Goal: Information Seeking & Learning: Learn about a topic

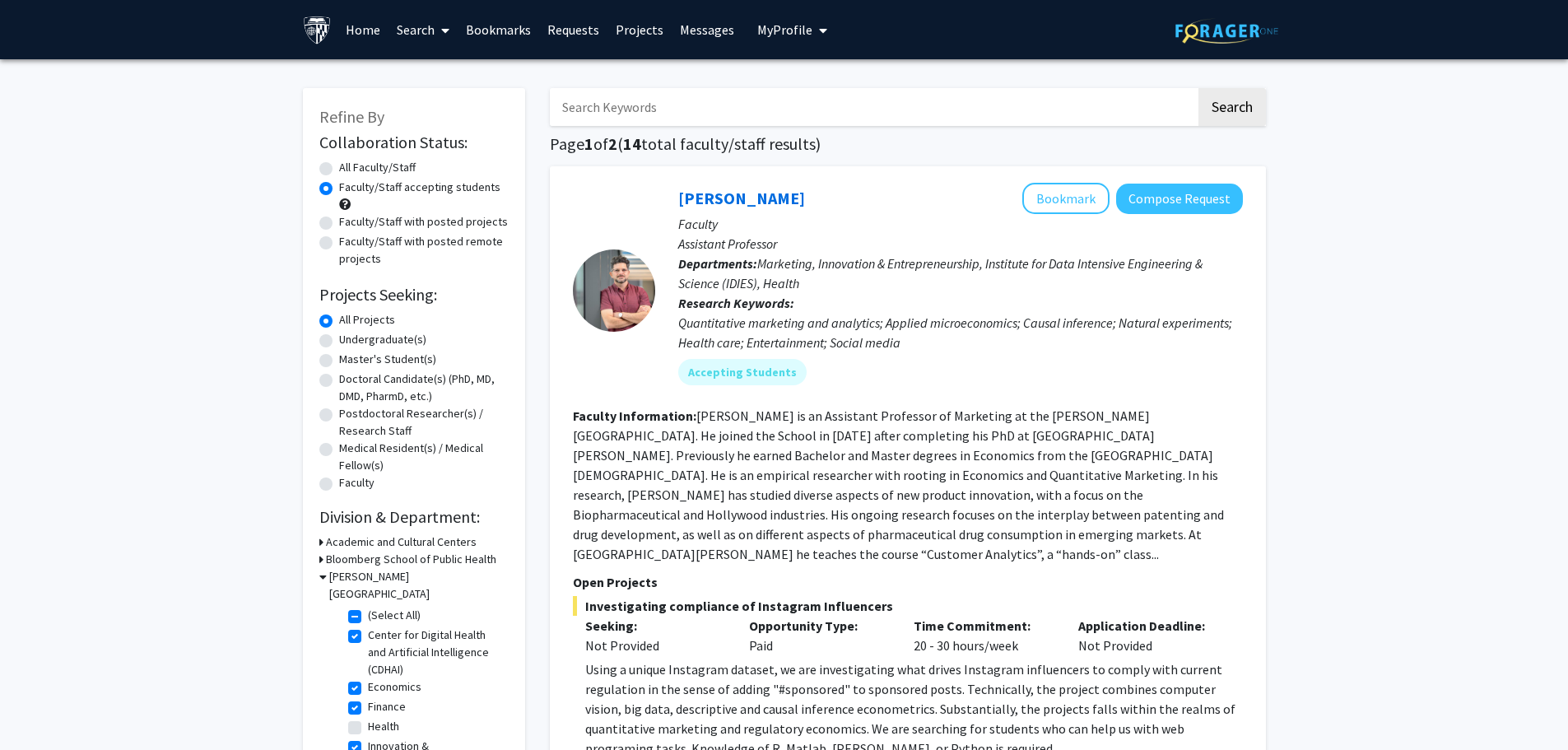
click at [366, 352] on label "Master's Student(s)" at bounding box center [388, 359] width 97 height 17
click at [349, 352] on input "Master's Student(s)" at bounding box center [344, 356] width 11 height 11
radio input "true"
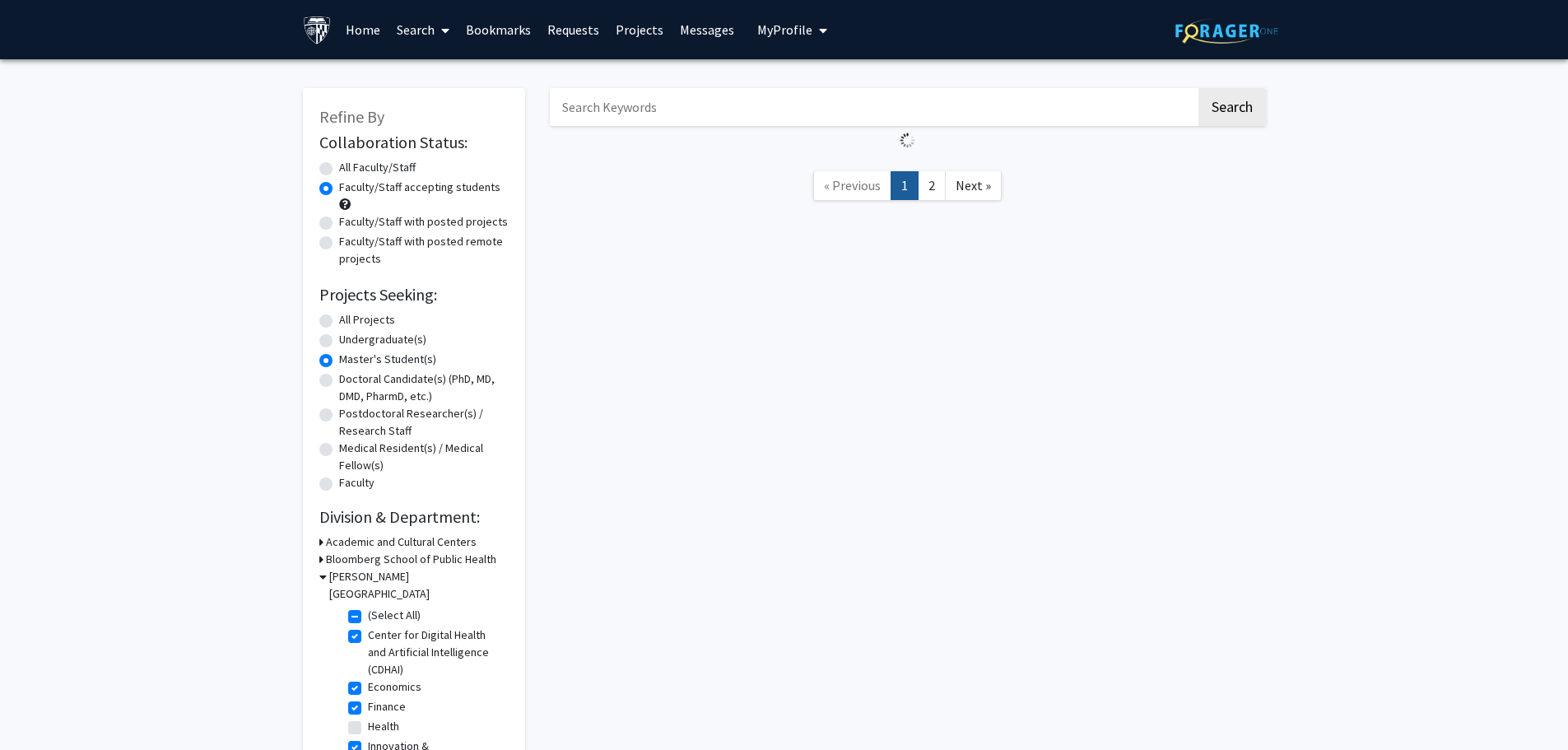
click at [366, 352] on label "Master's Student(s)" at bounding box center [388, 359] width 97 height 17
click at [349, 352] on input "Master's Student(s)" at bounding box center [344, 356] width 11 height 11
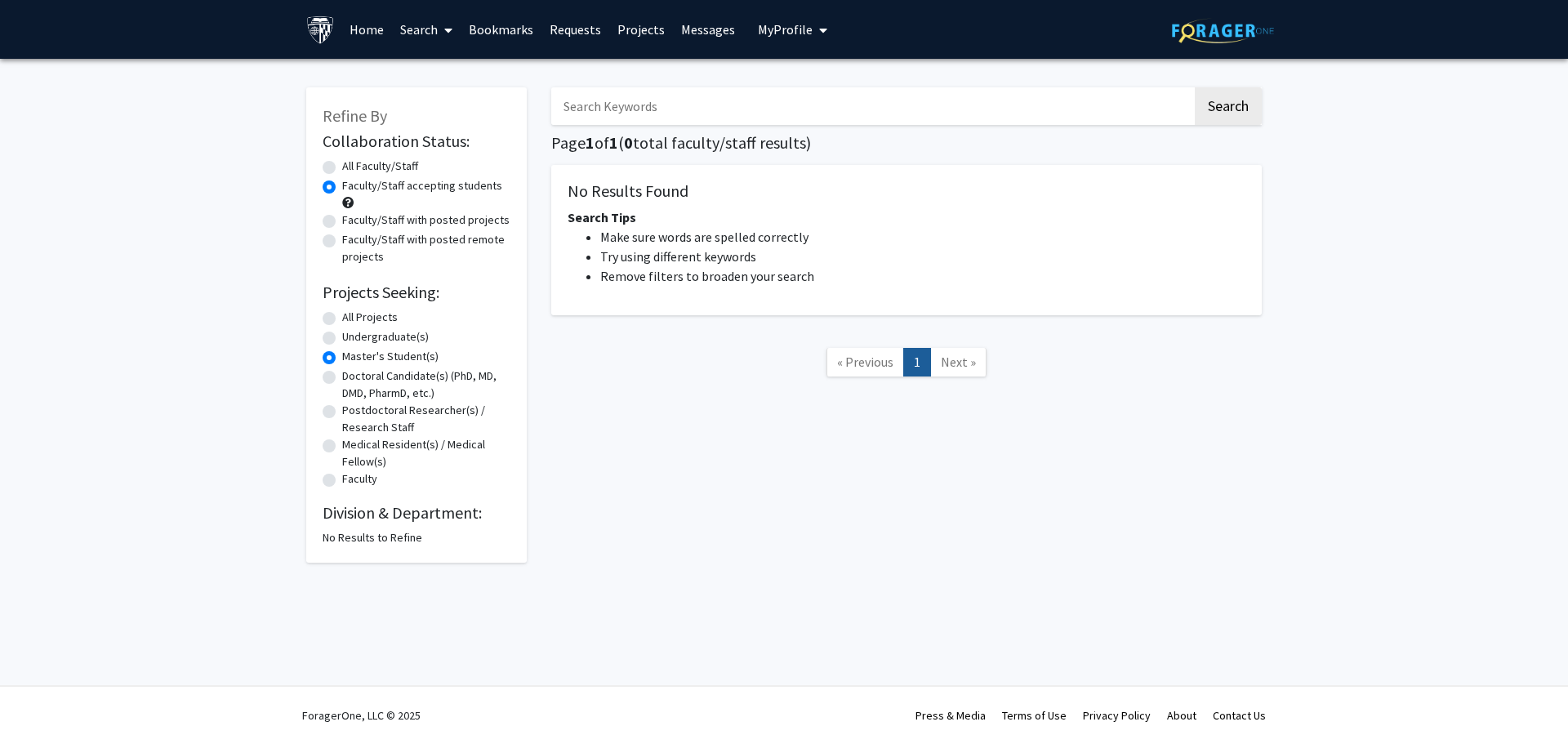
click at [383, 378] on label "Doctoral Candidate(s) (PhD, MD, DMD, PharmD, etc.)" at bounding box center [426, 385] width 168 height 34
click at [353, 378] on input "Doctoral Candidate(s) (PhD, MD, DMD, PharmD, etc.)" at bounding box center [347, 373] width 11 height 11
radio input "true"
click at [364, 361] on label "Master's Student(s)" at bounding box center [390, 356] width 97 height 17
click at [353, 359] on input "Master's Student(s)" at bounding box center [347, 353] width 11 height 11
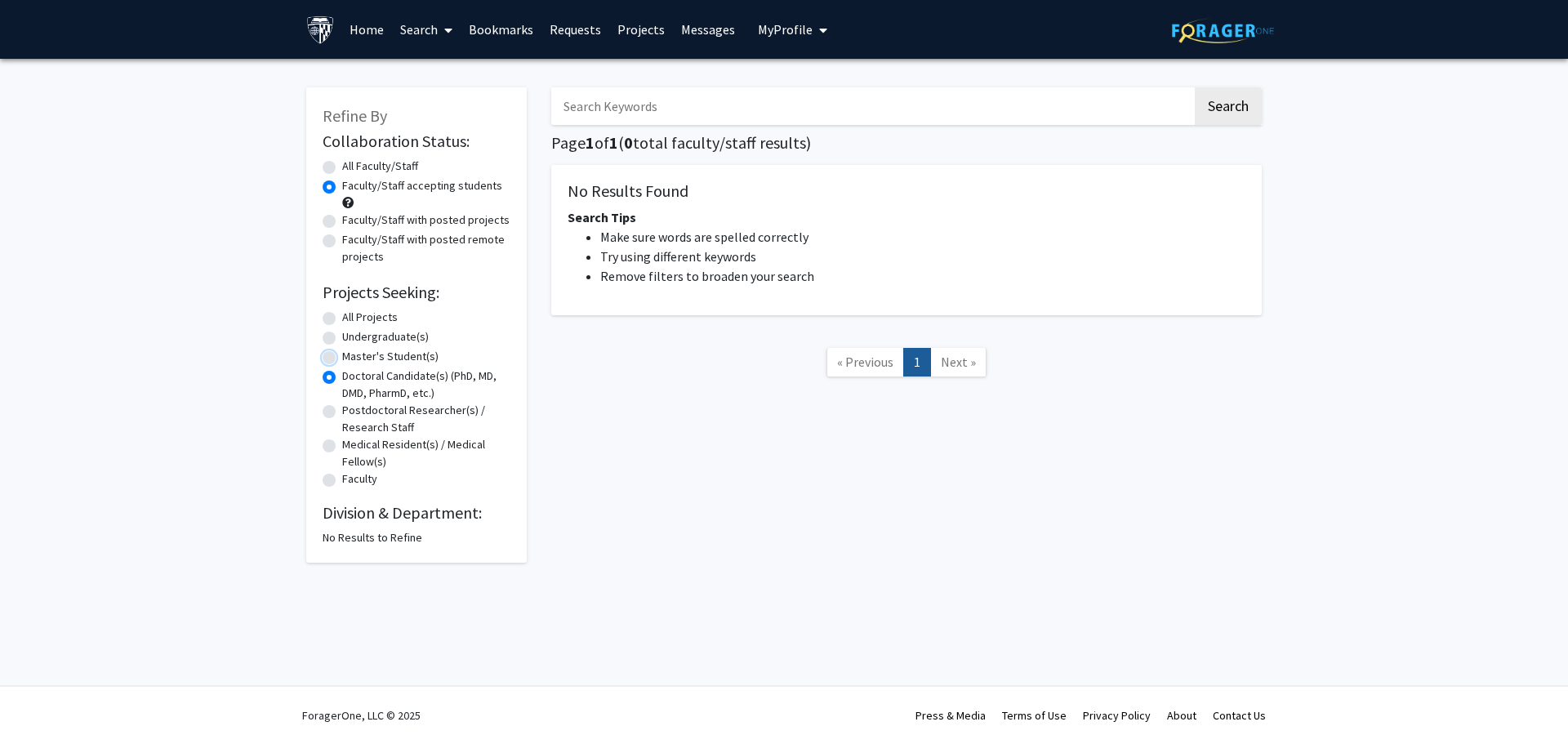
radio input "true"
click at [380, 313] on label "All Projects" at bounding box center [370, 317] width 55 height 17
click at [353, 313] on input "All Projects" at bounding box center [347, 314] width 11 height 11
radio input "true"
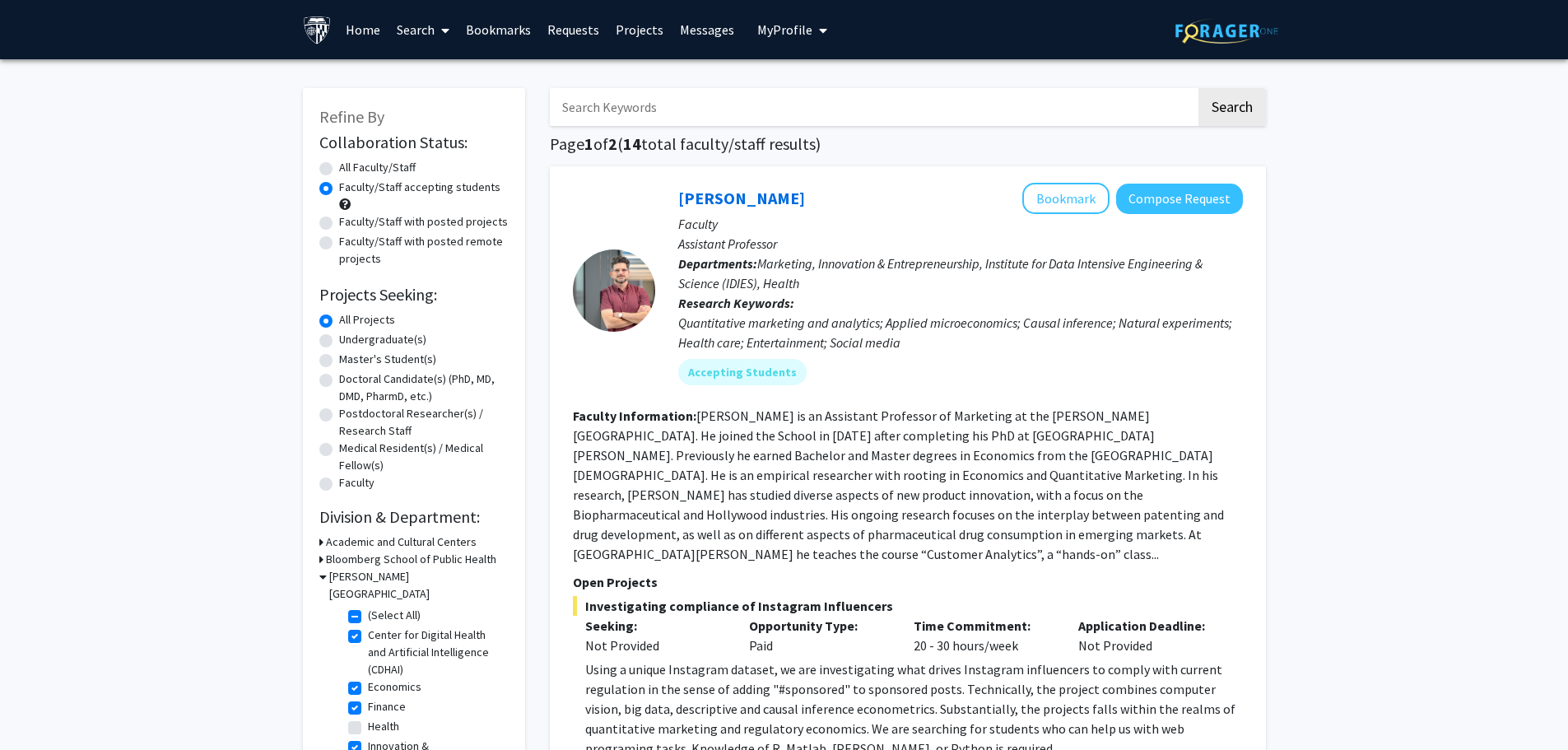
click at [740, 119] on input "Search Keywords" at bounding box center [872, 107] width 646 height 38
type input "quant"
click at [1221, 95] on button "Search" at bounding box center [1232, 107] width 68 height 38
radio input "true"
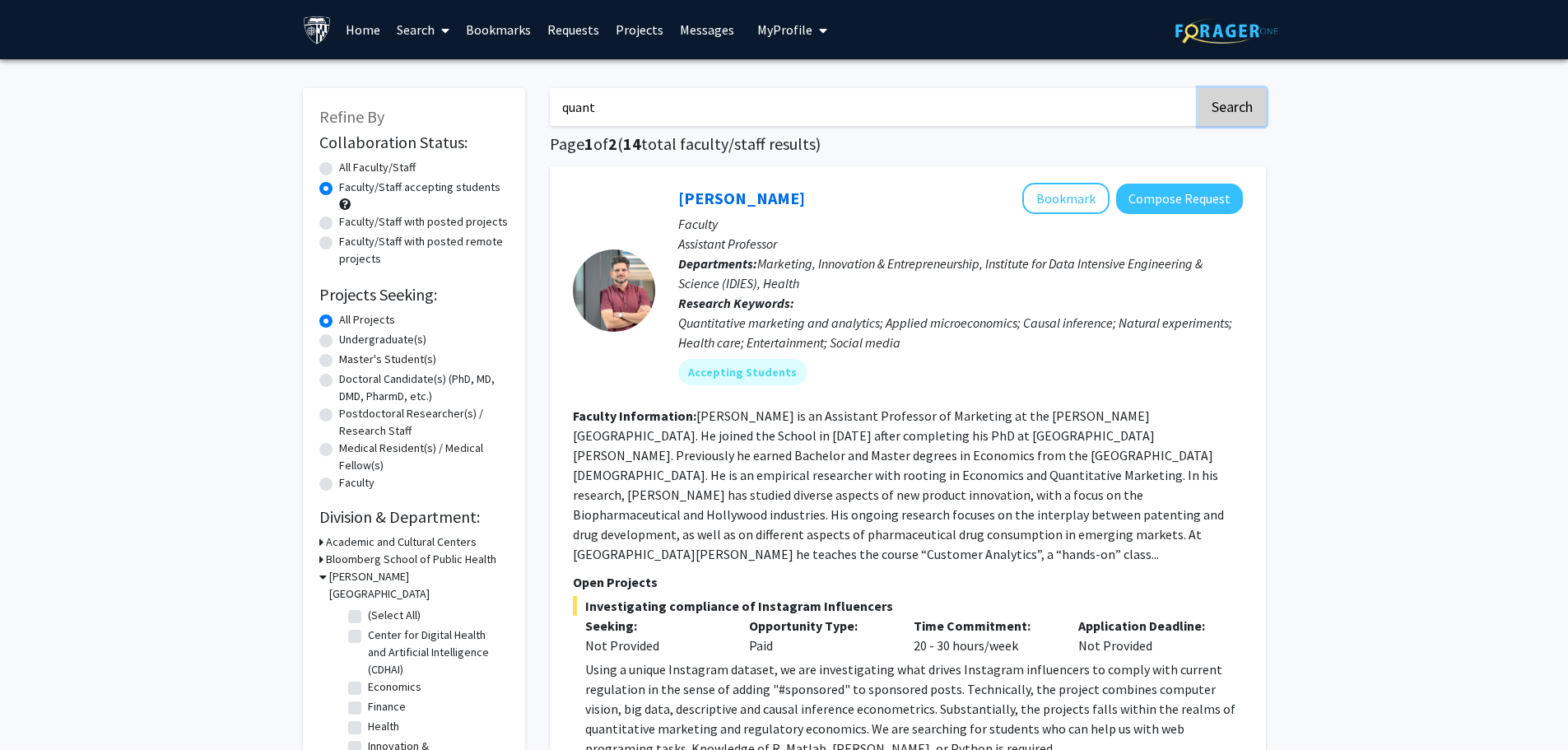
checkbox input "false"
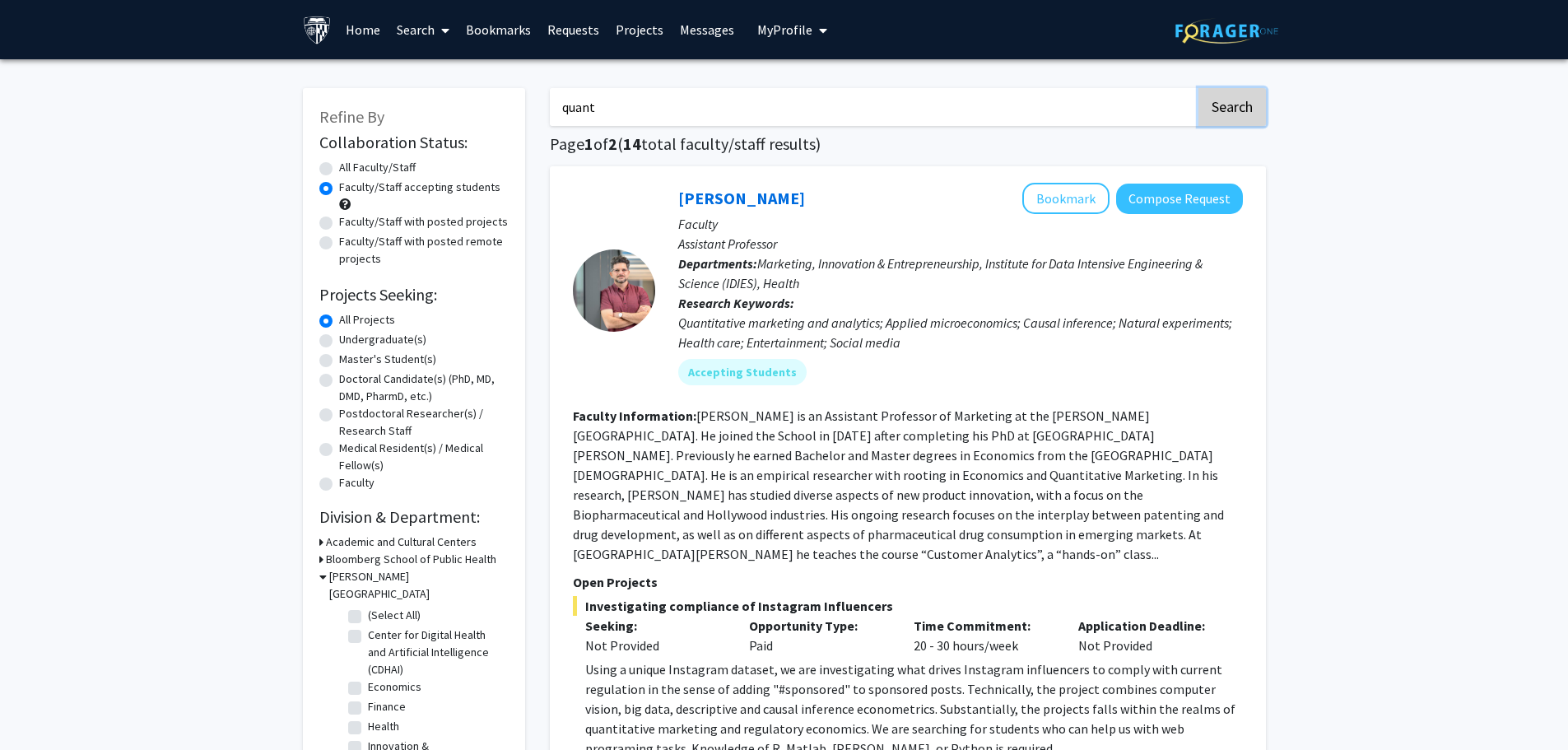
checkbox input "false"
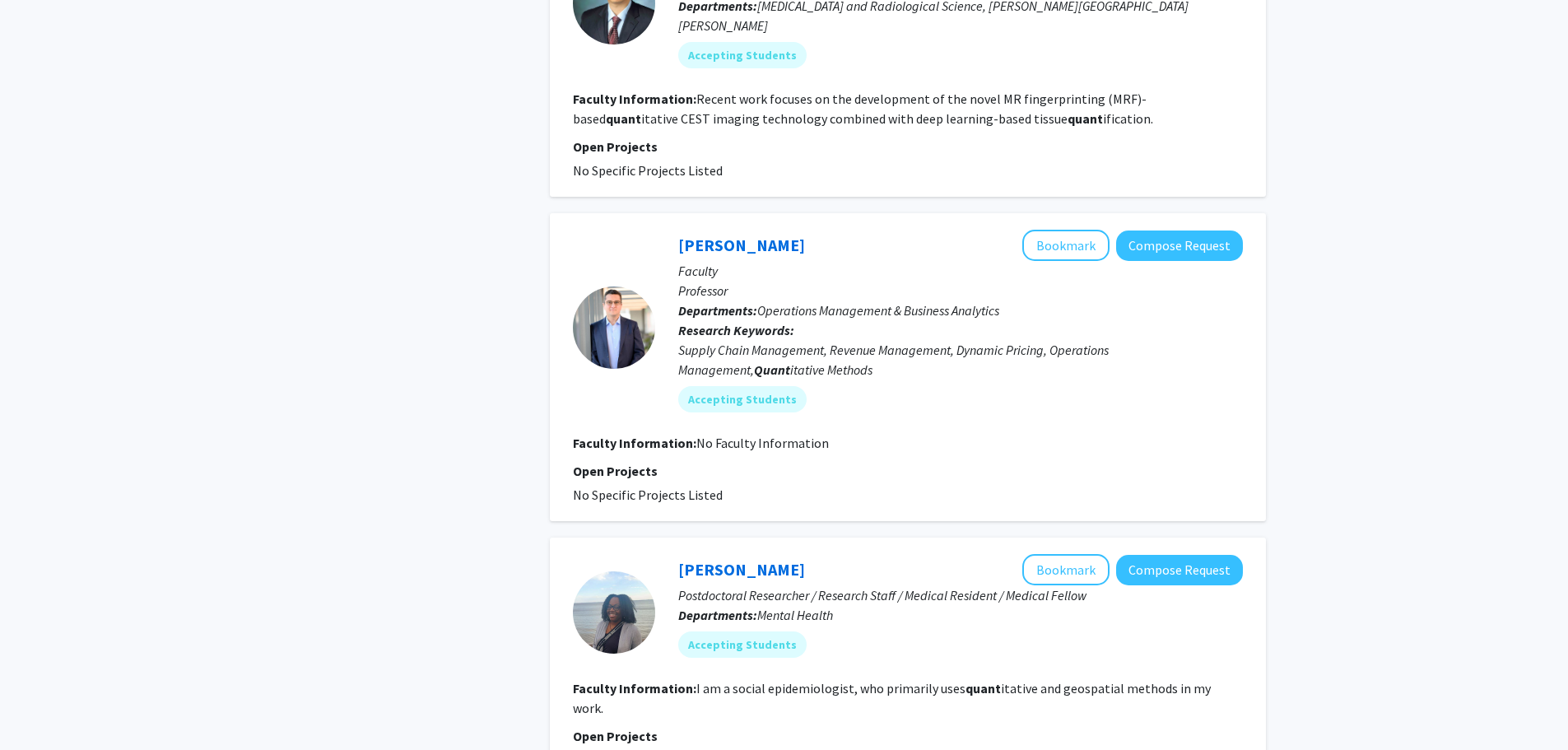
scroll to position [1812, 0]
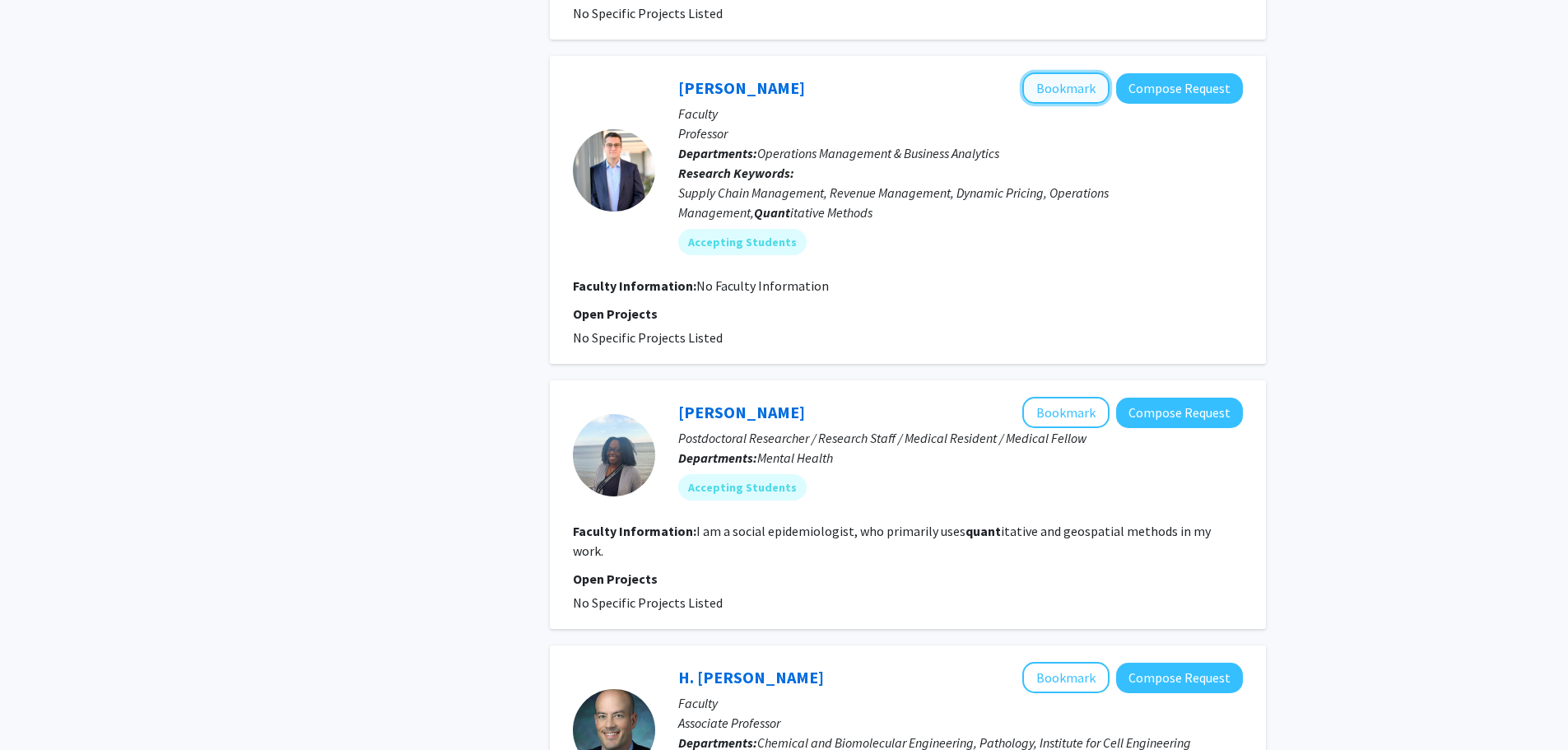
click at [1059, 75] on button "Bookmark" at bounding box center [1065, 88] width 87 height 31
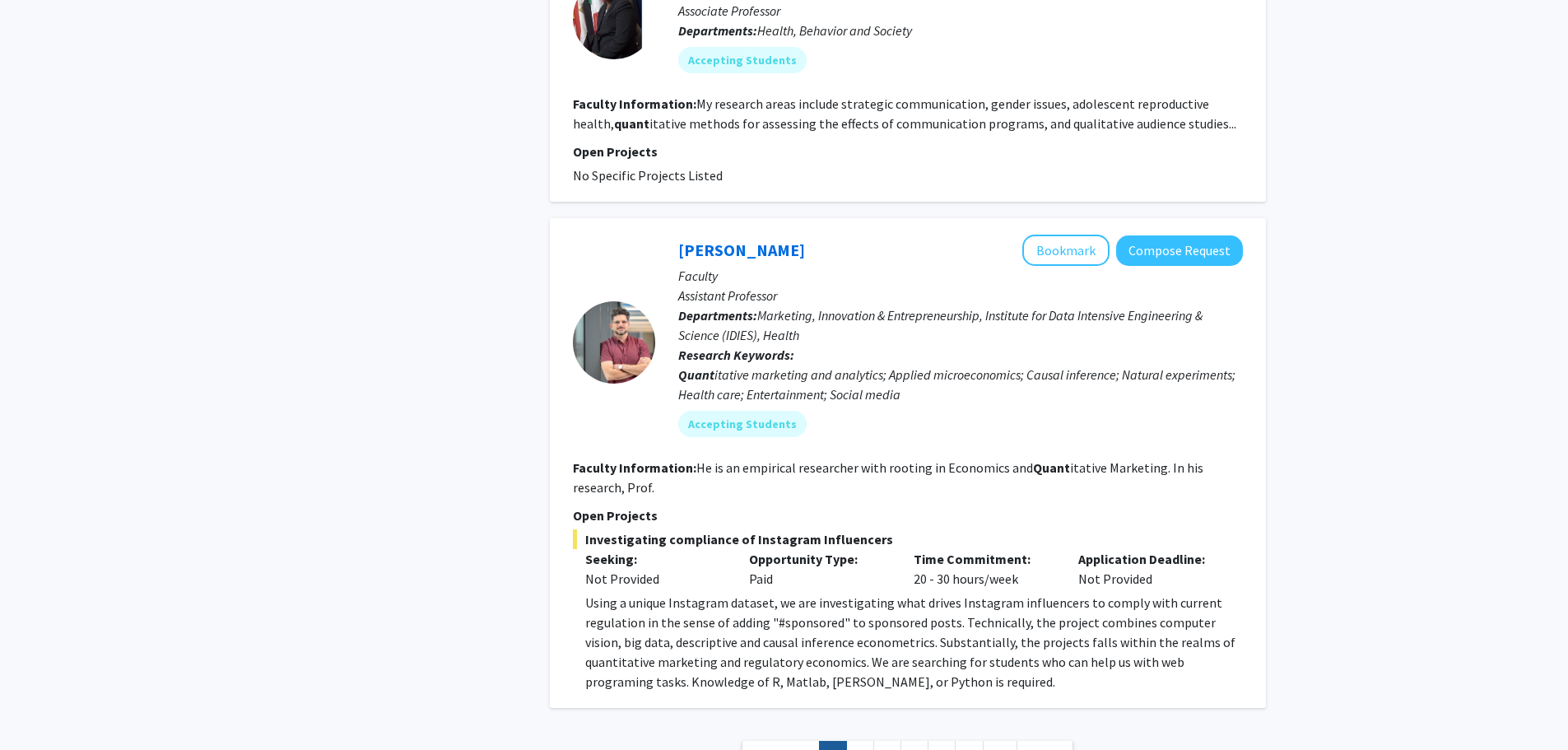
scroll to position [2948, 0]
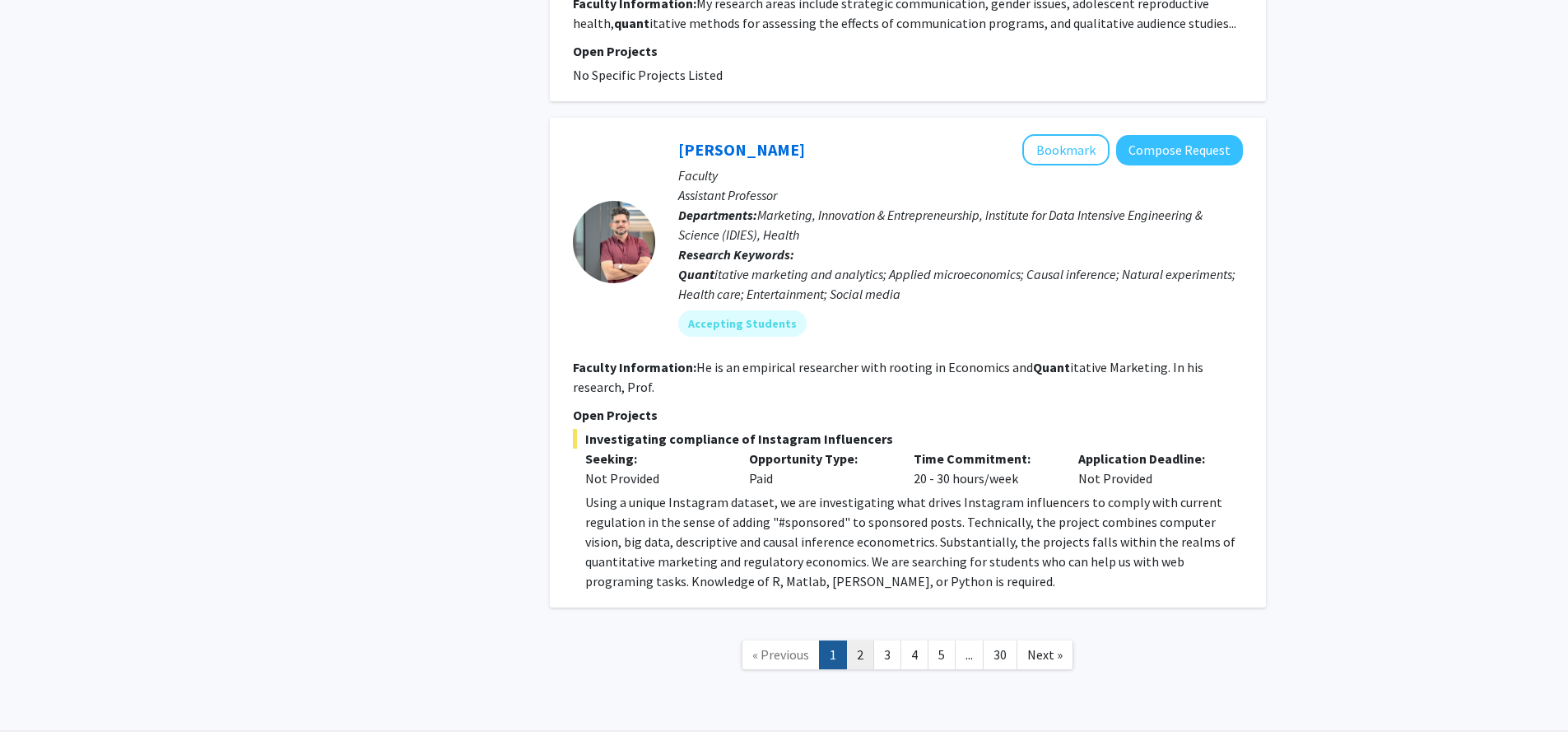
click at [868, 641] on link "2" at bounding box center [860, 655] width 28 height 29
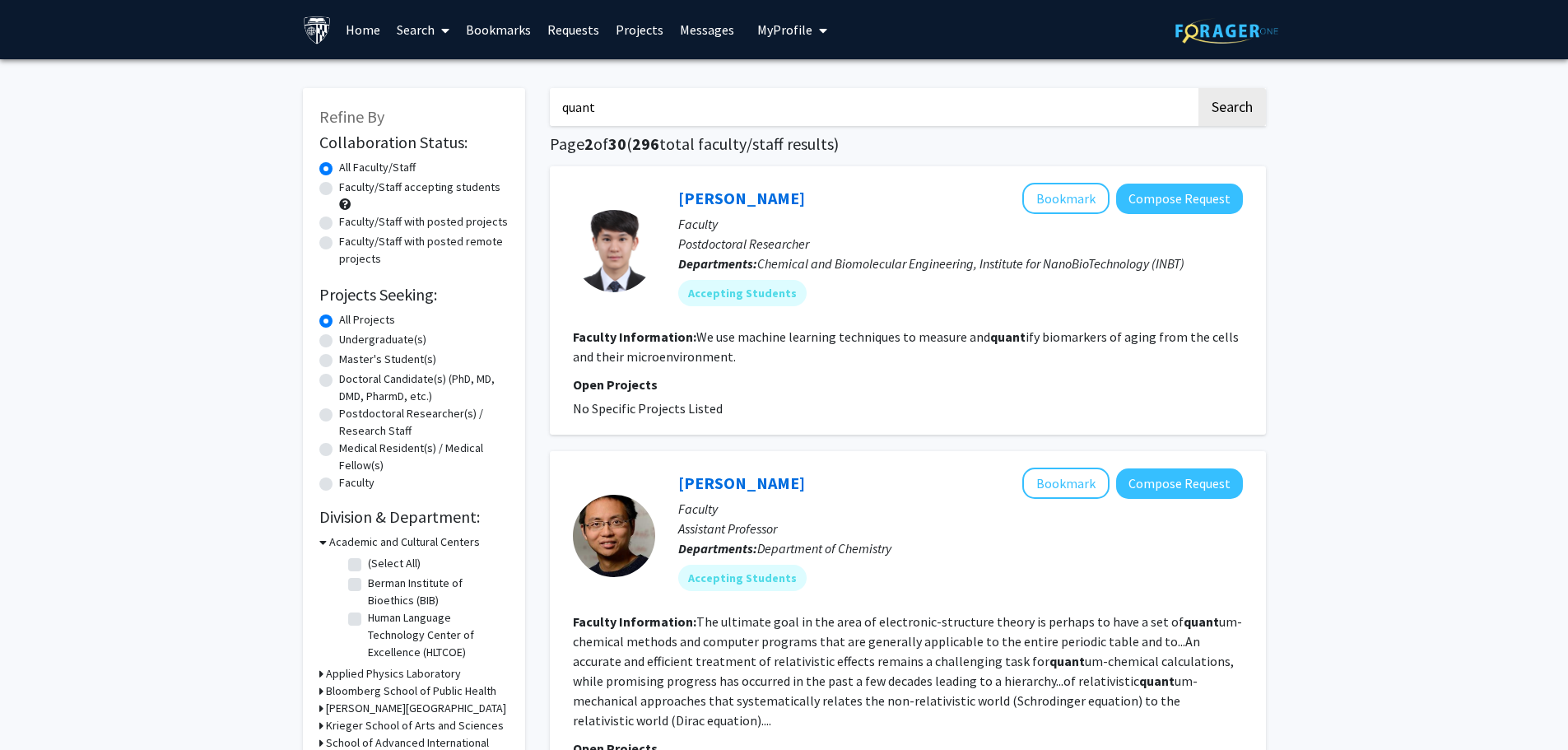
click at [751, 111] on input "quant" at bounding box center [872, 107] width 646 height 38
type input "quantitative"
click at [1198, 88] on button "Search" at bounding box center [1232, 107] width 68 height 38
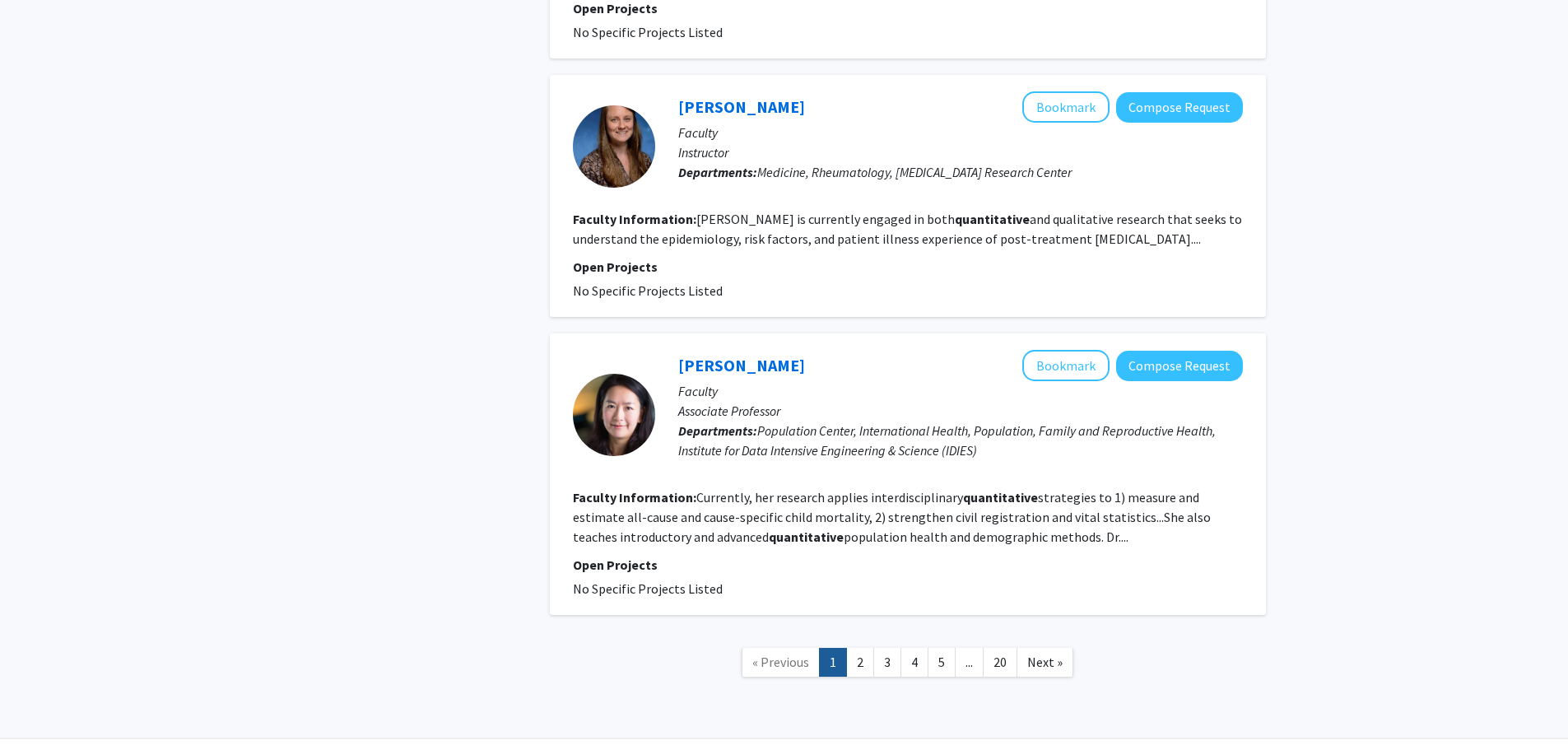
scroll to position [3178, 0]
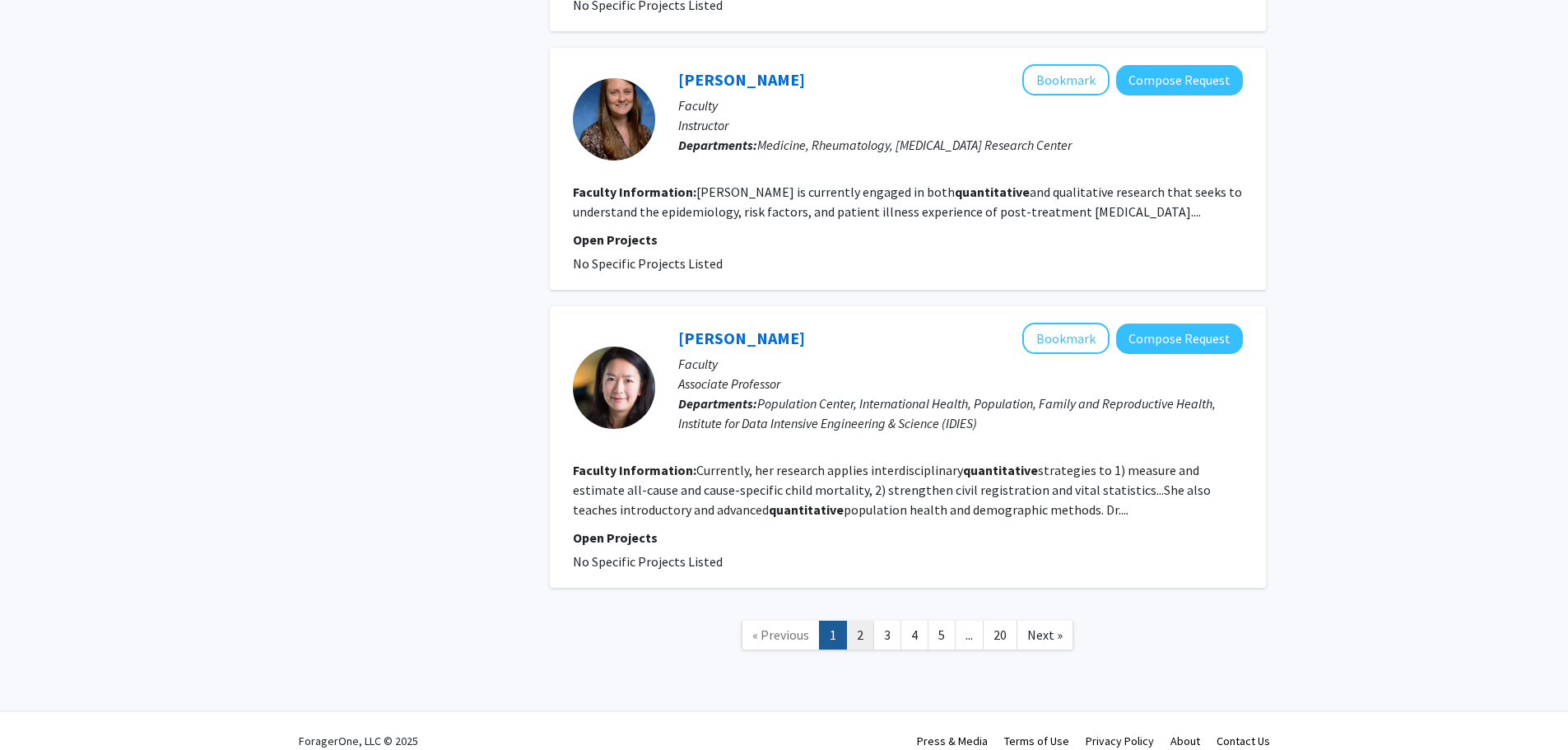
click at [873, 620] on link "2" at bounding box center [860, 635] width 28 height 29
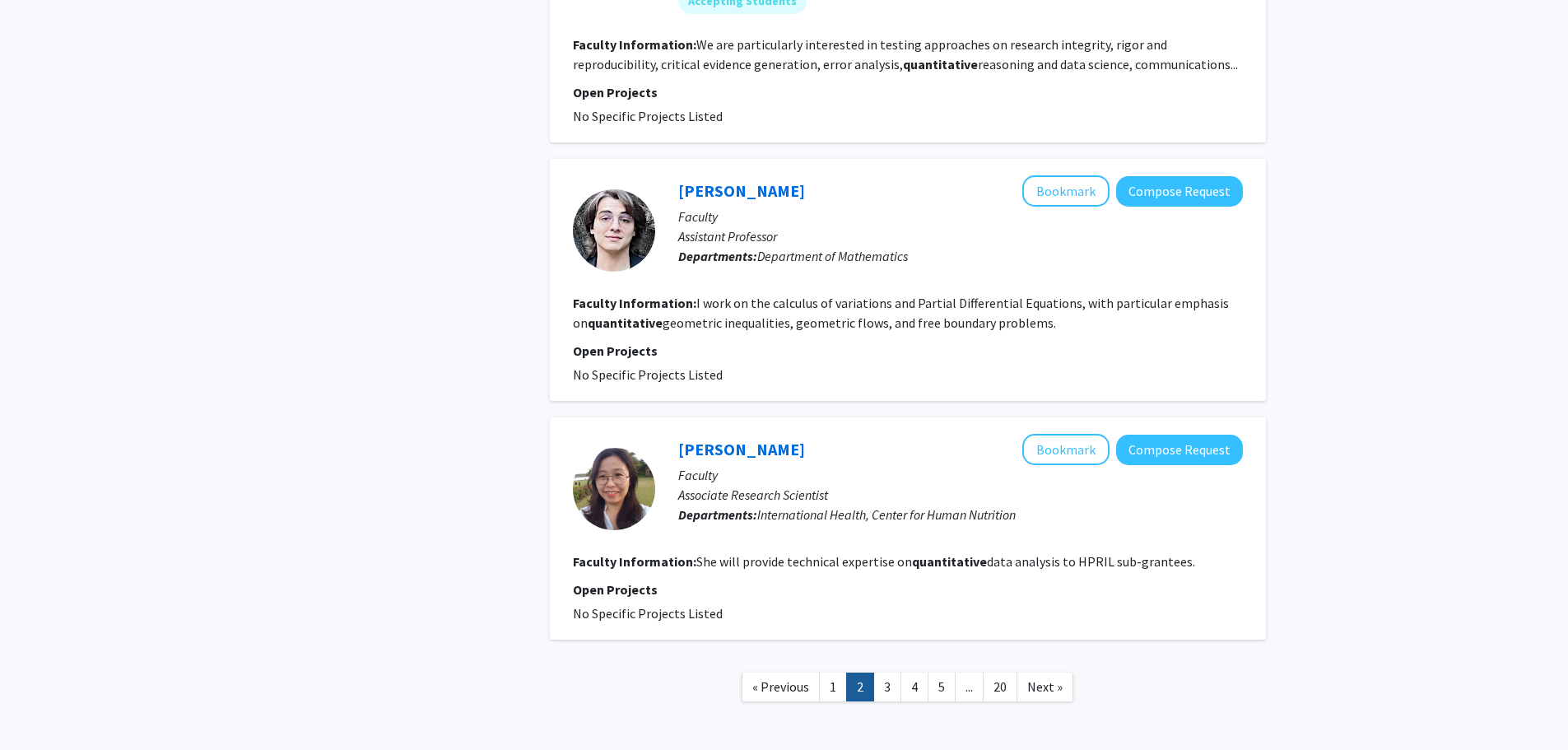
scroll to position [2259, 0]
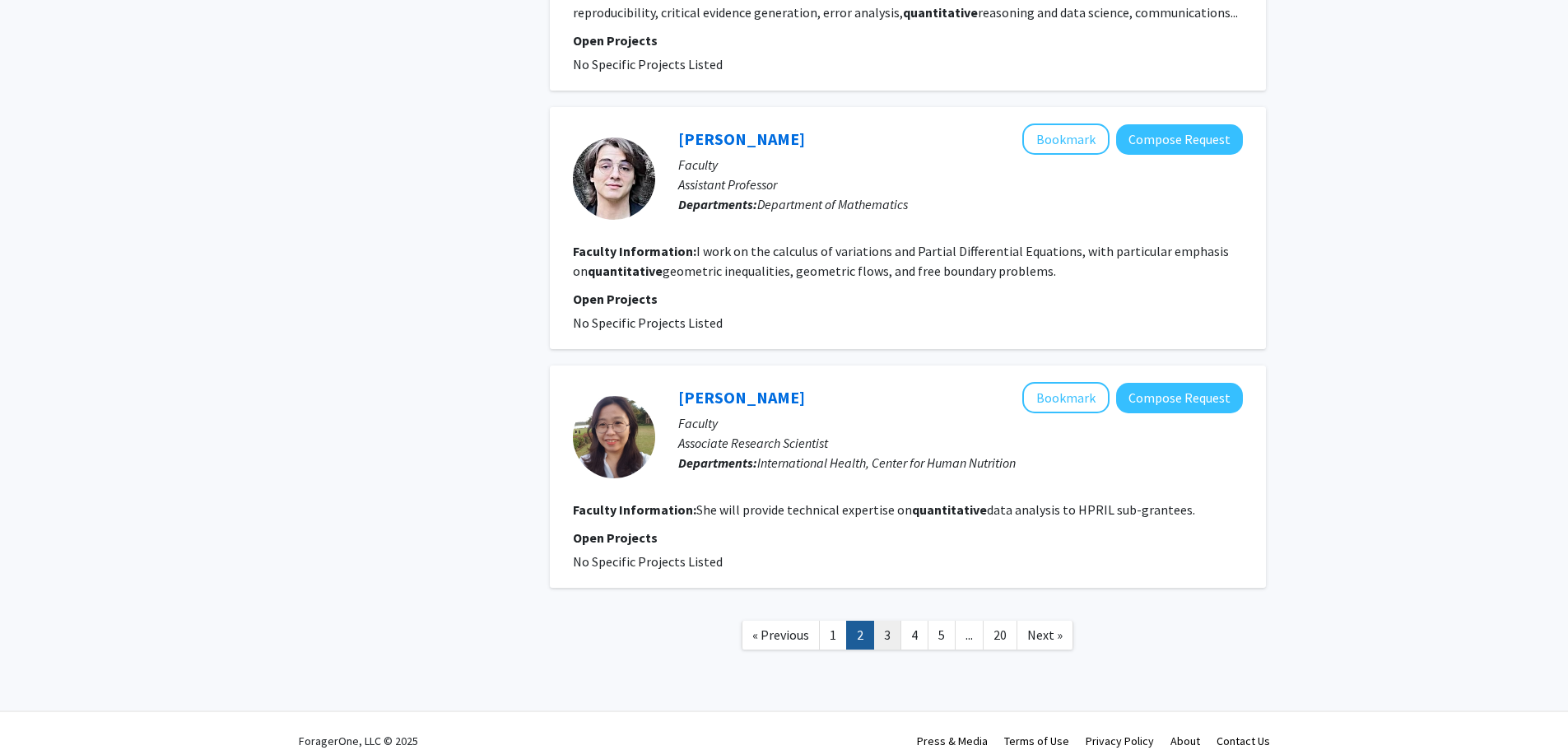
click at [891, 620] on link "3" at bounding box center [887, 635] width 28 height 29
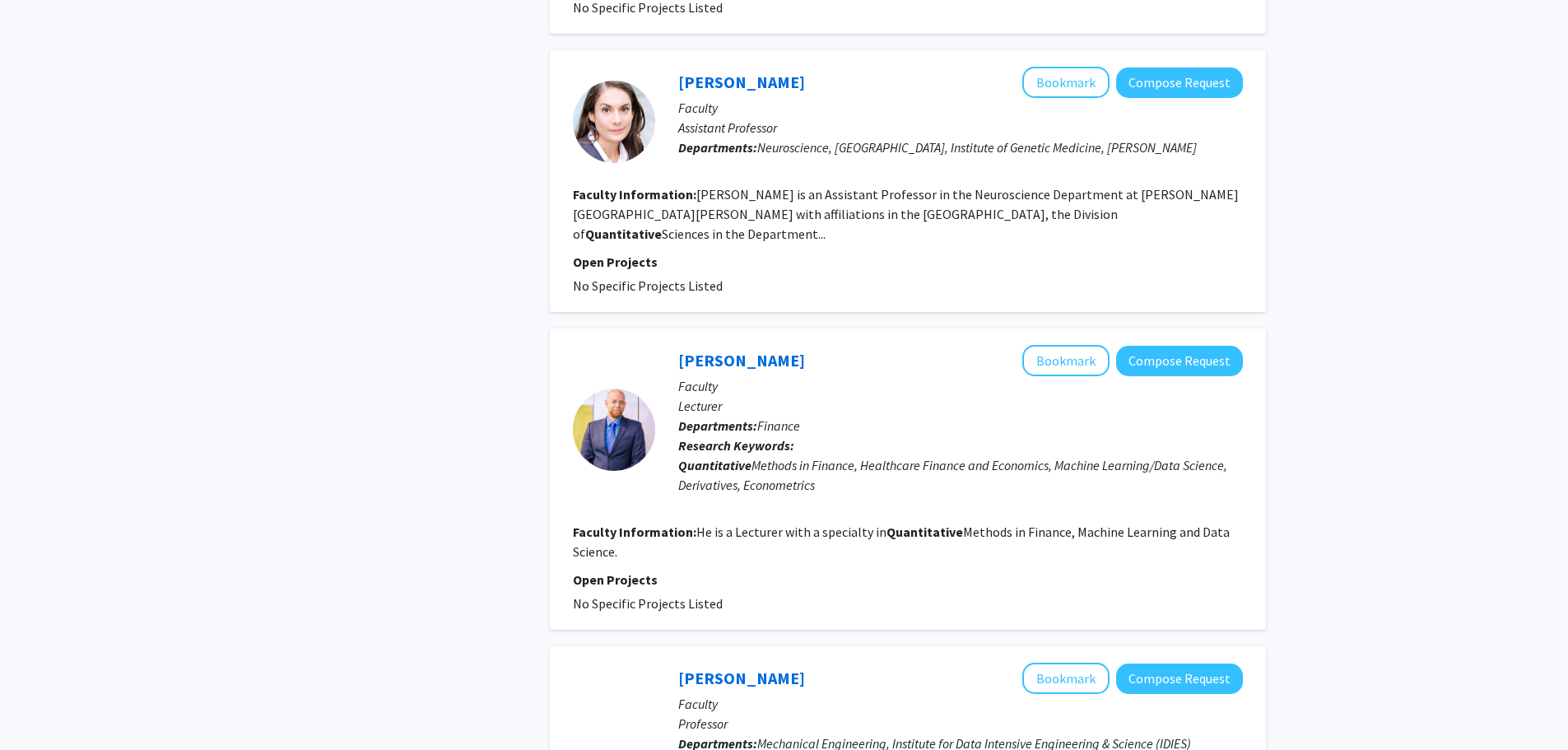
scroll to position [1564, 0]
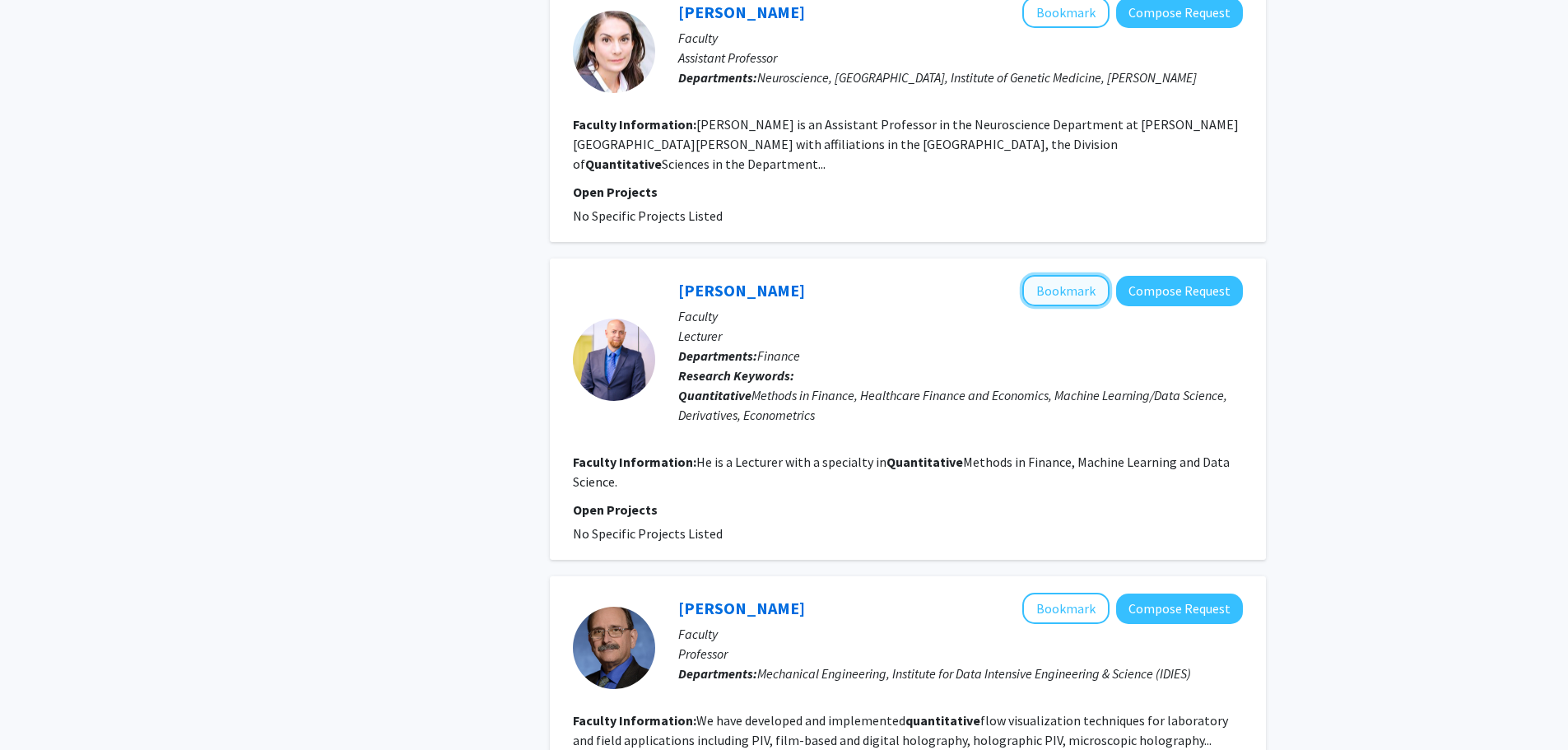
click at [1037, 275] on button "Bookmark" at bounding box center [1065, 290] width 87 height 31
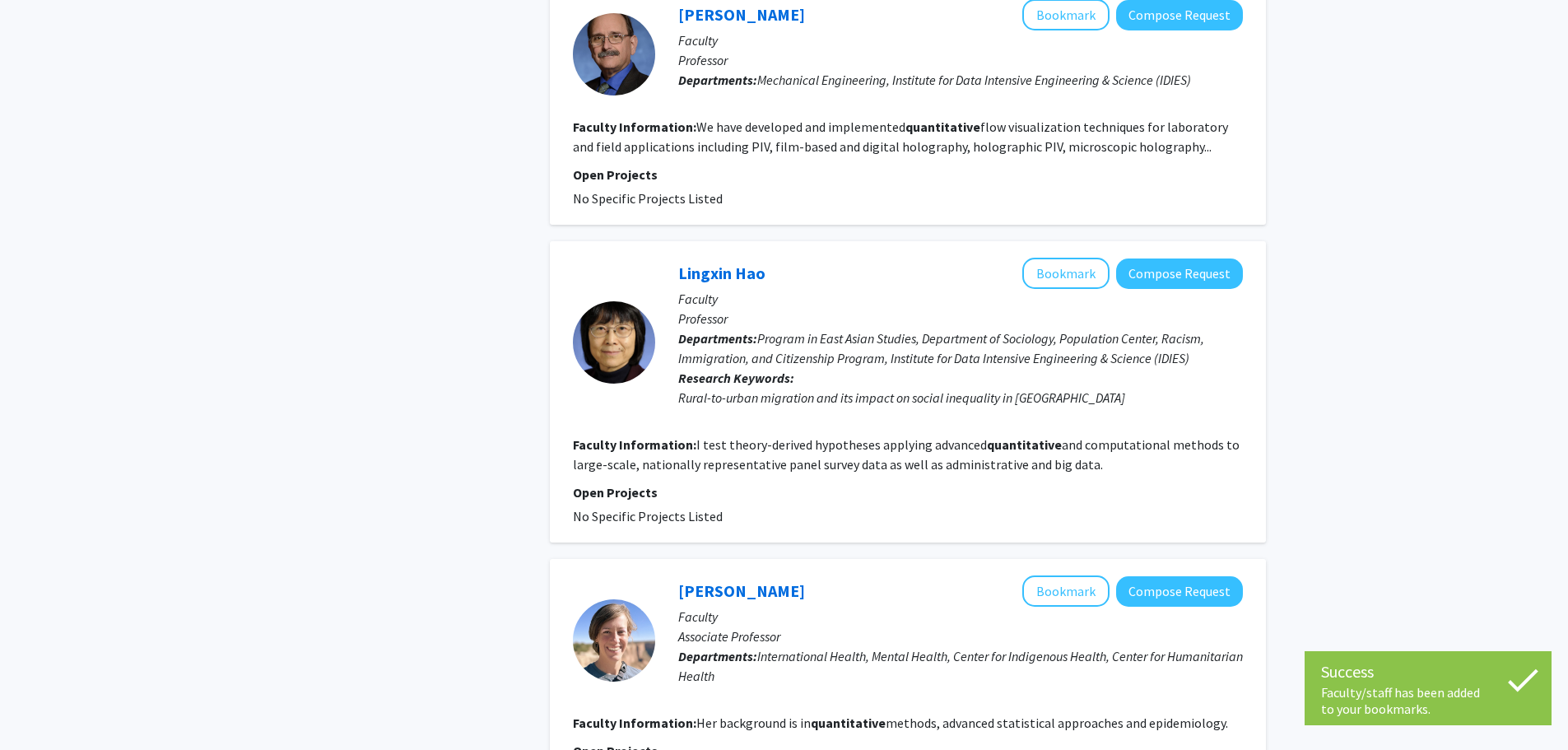
scroll to position [2352, 0]
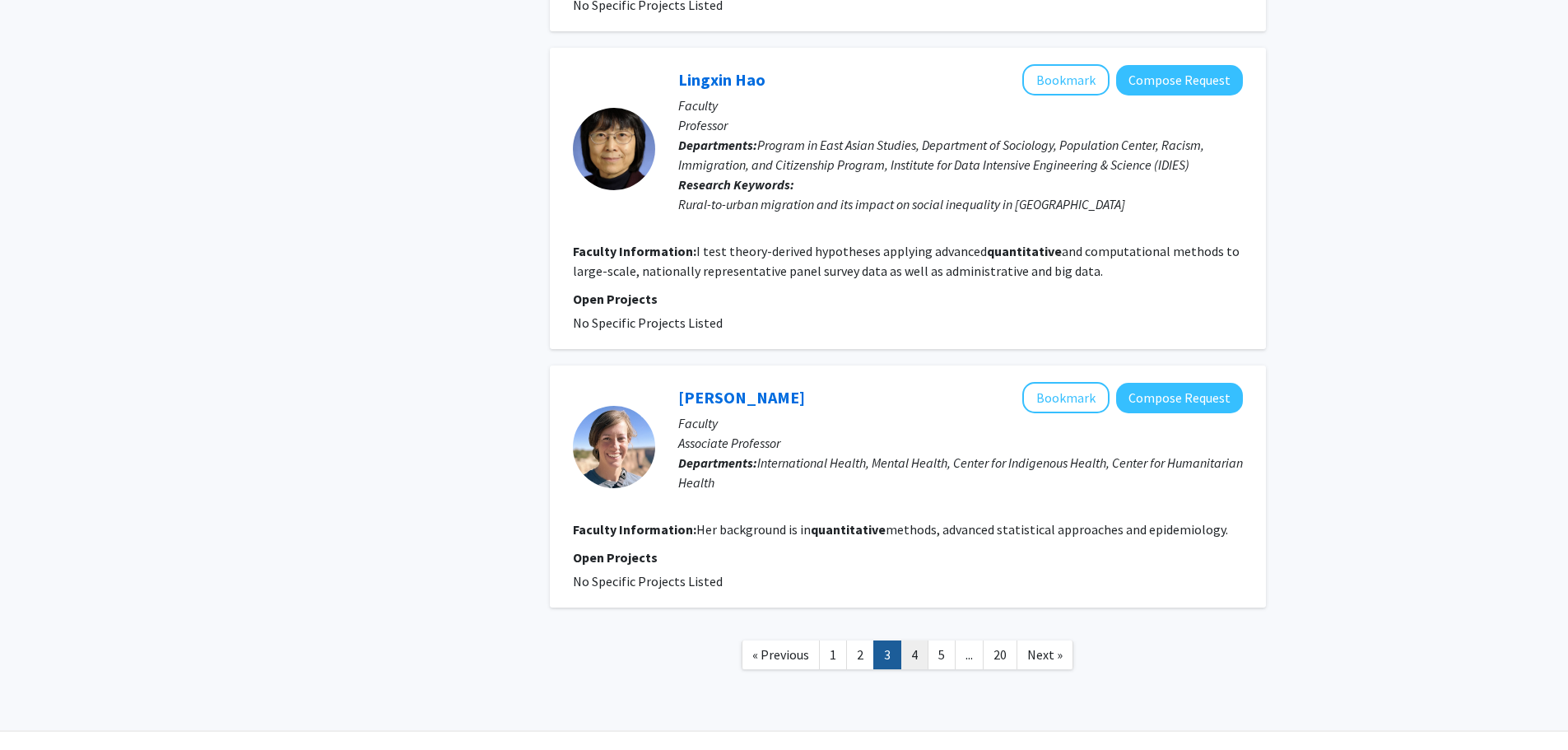
click at [906, 641] on link "4" at bounding box center [914, 655] width 28 height 29
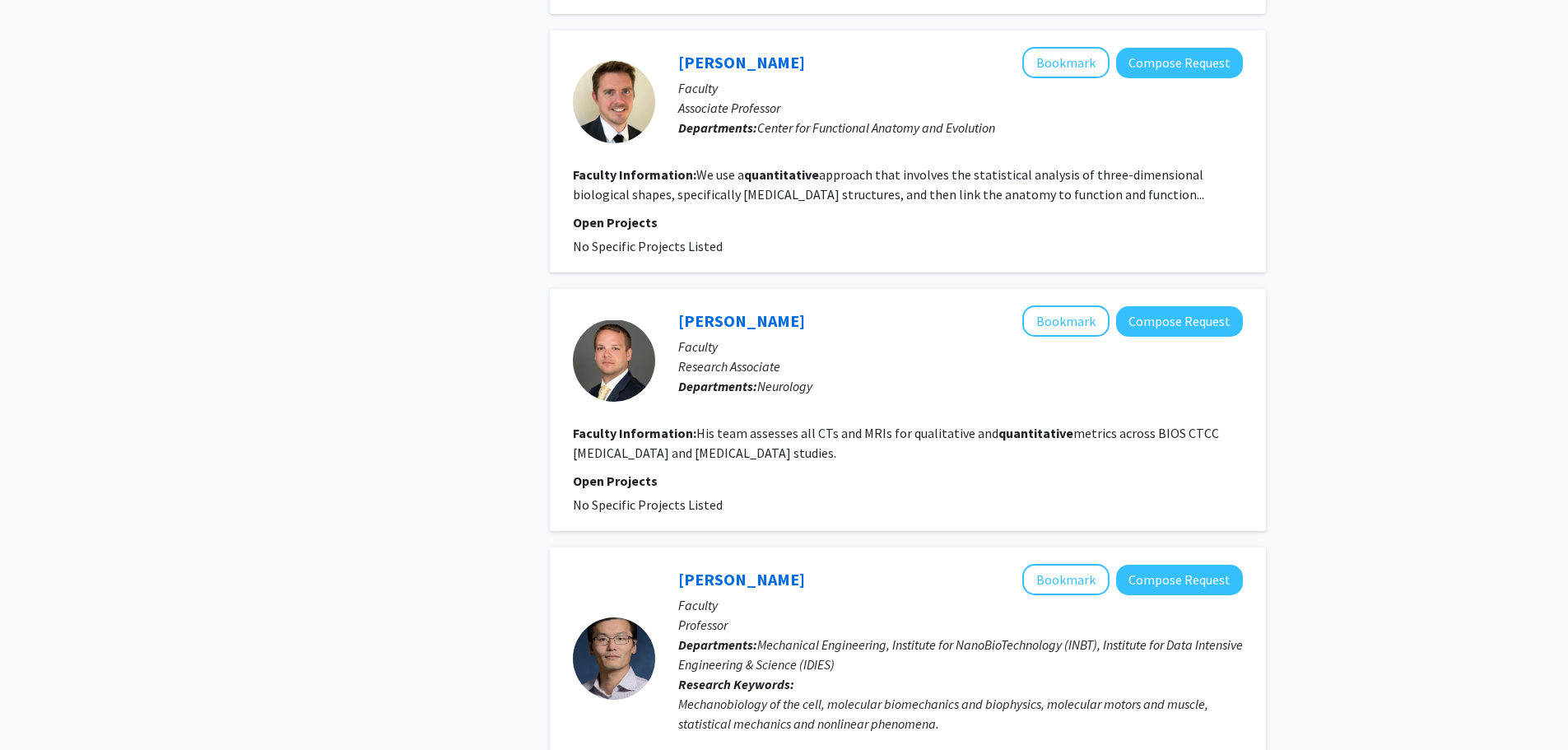
scroll to position [2305, 0]
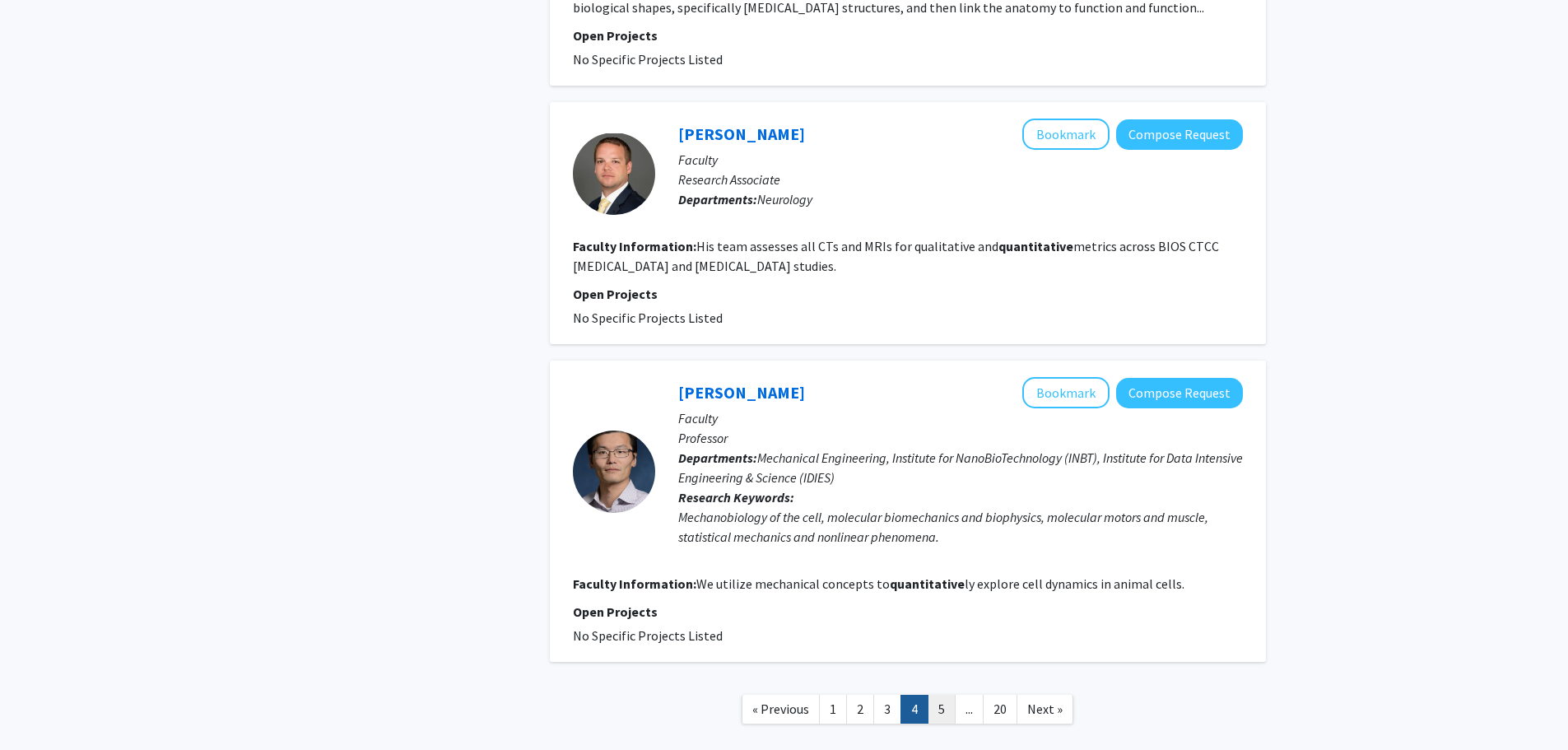
click at [930, 695] on link "5" at bounding box center [941, 709] width 28 height 29
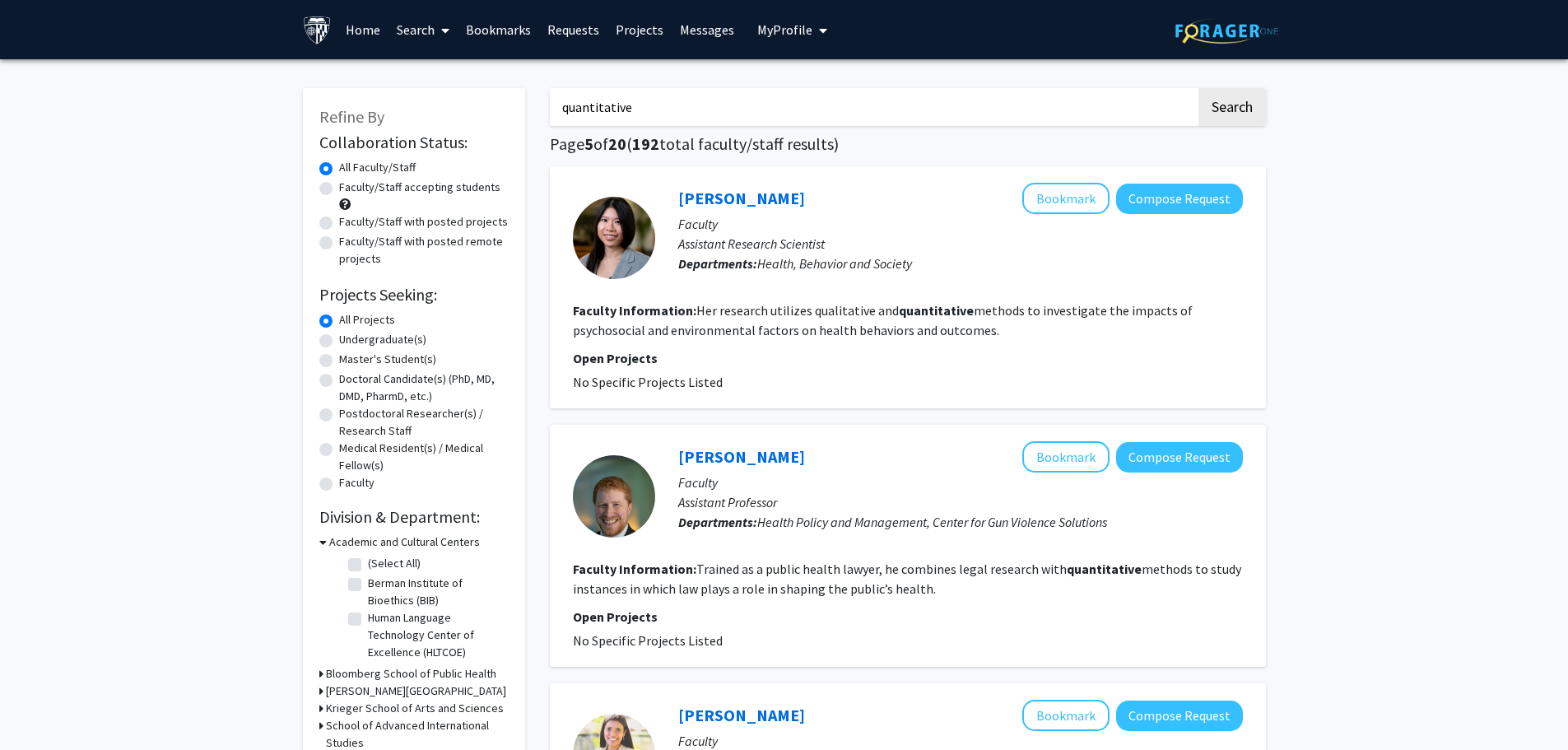
click at [347, 186] on label "Faculty/Staff accepting students" at bounding box center [420, 187] width 162 height 17
click at [347, 186] on input "Faculty/Staff accepting students" at bounding box center [344, 184] width 11 height 11
radio input "true"
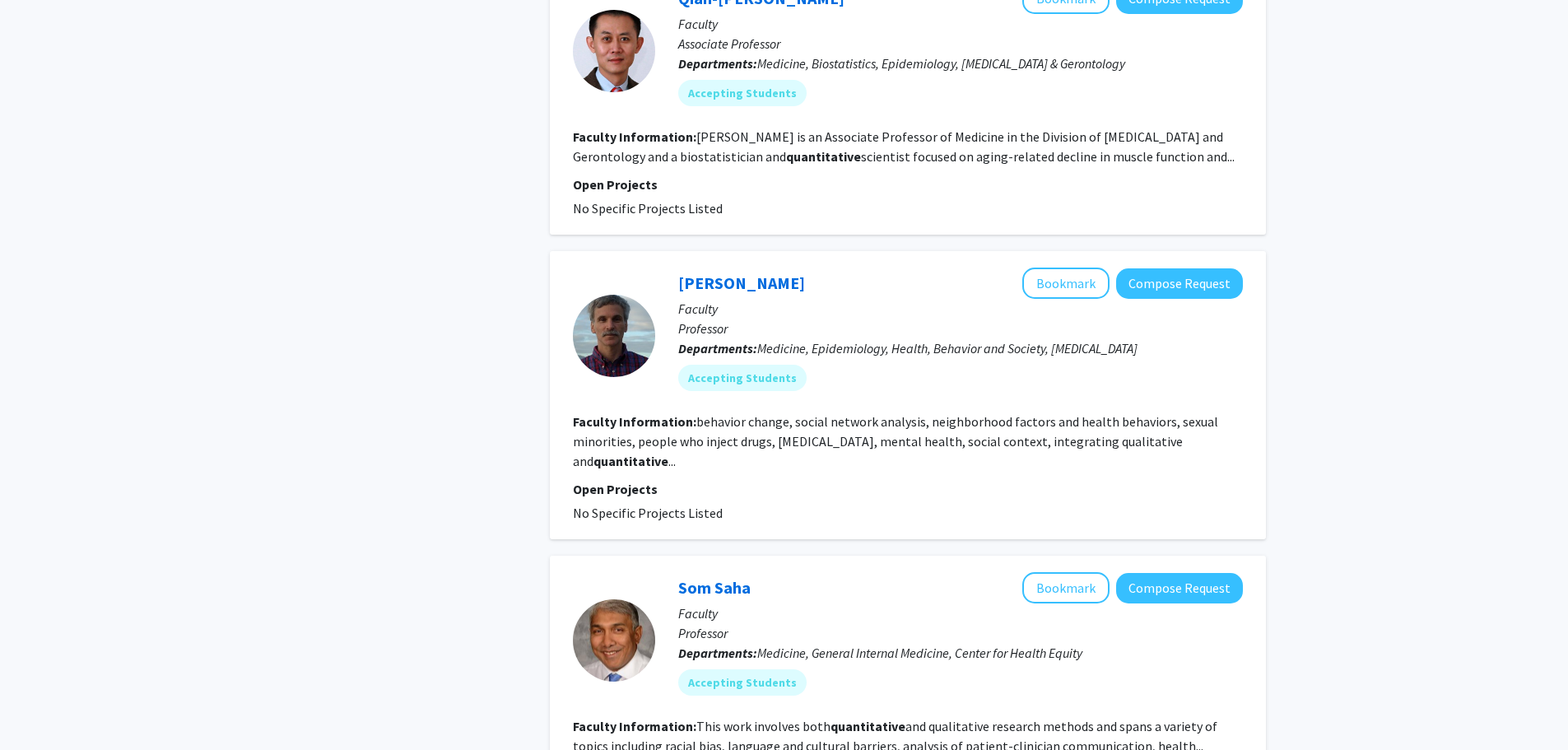
scroll to position [3251, 0]
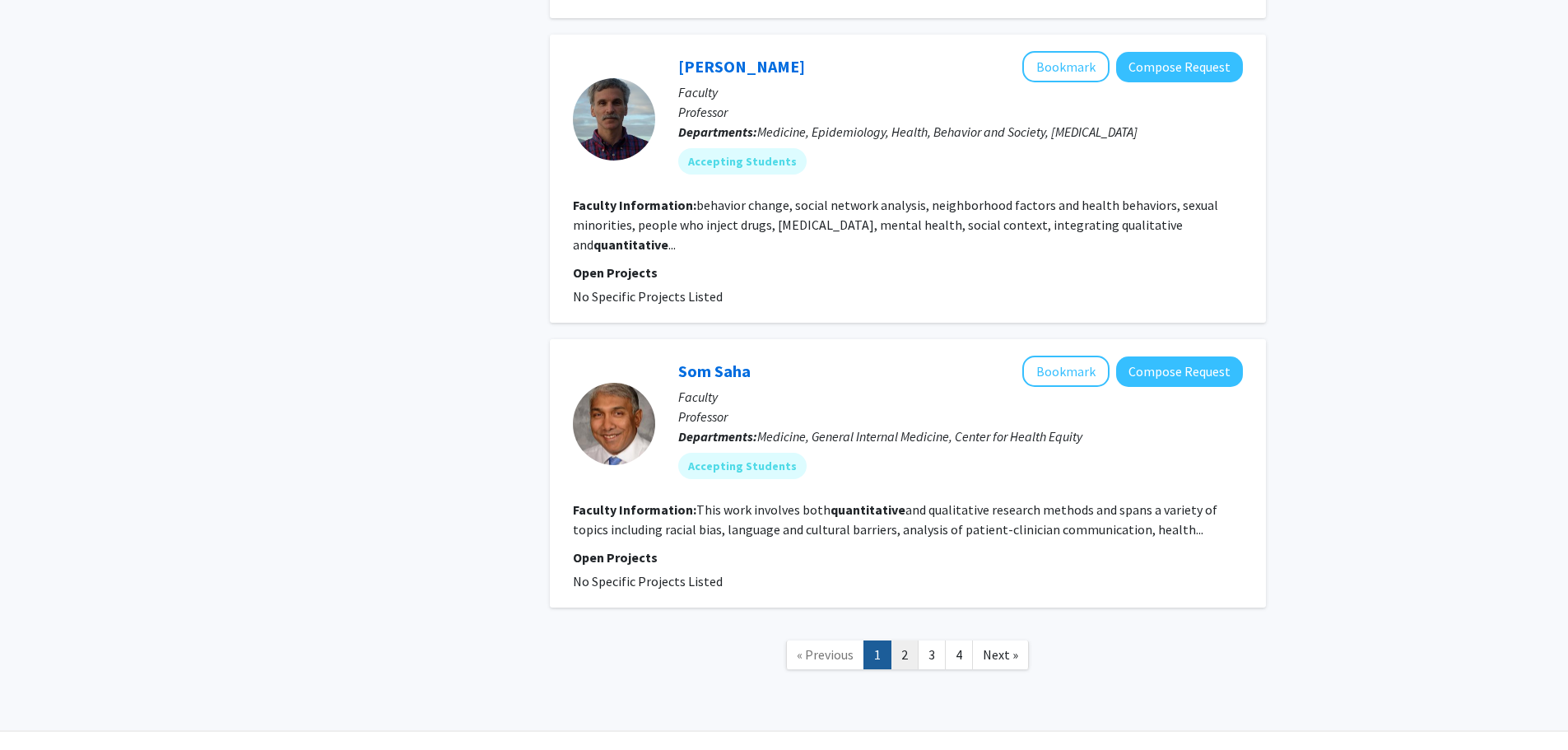
click at [911, 641] on link "2" at bounding box center [904, 655] width 28 height 29
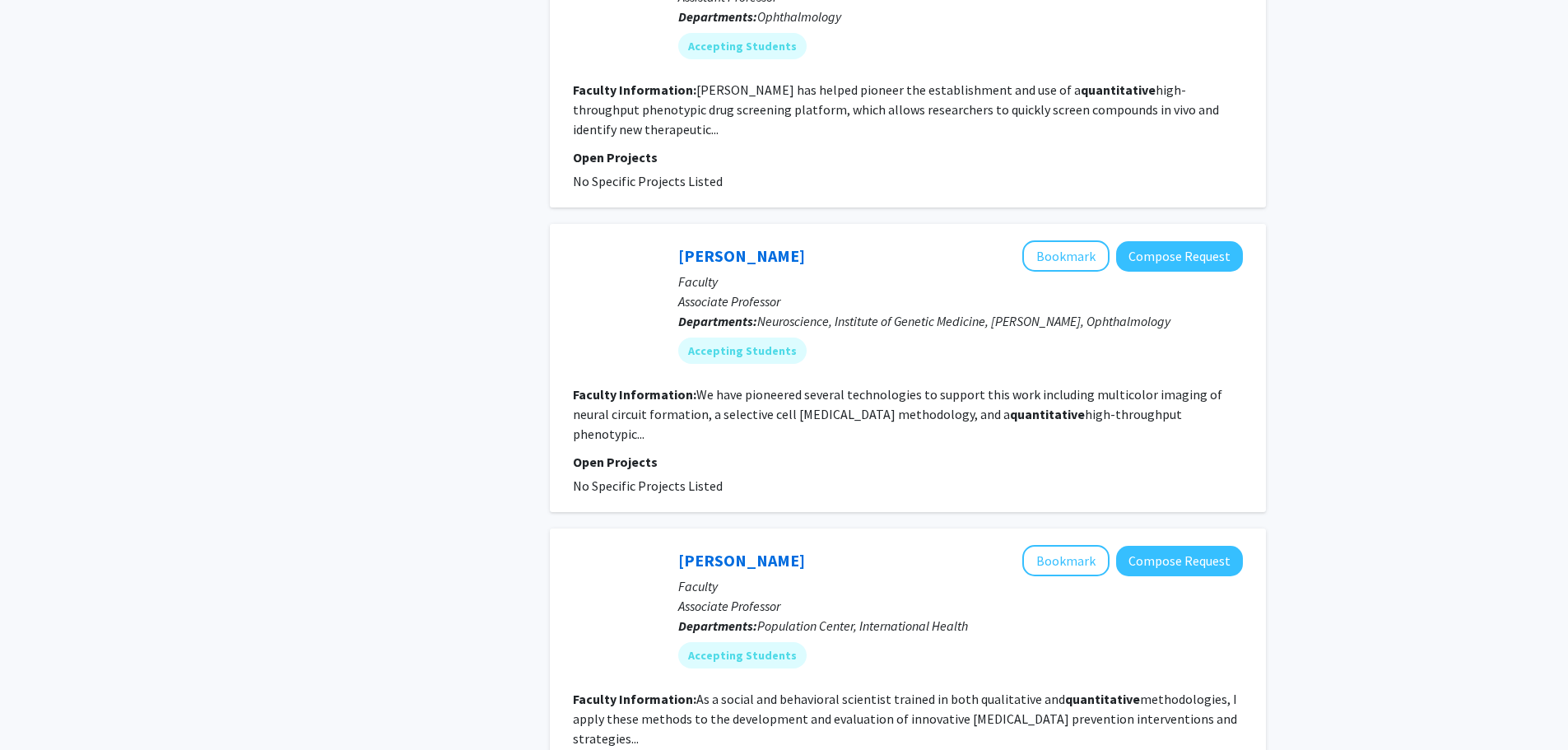
scroll to position [2716, 0]
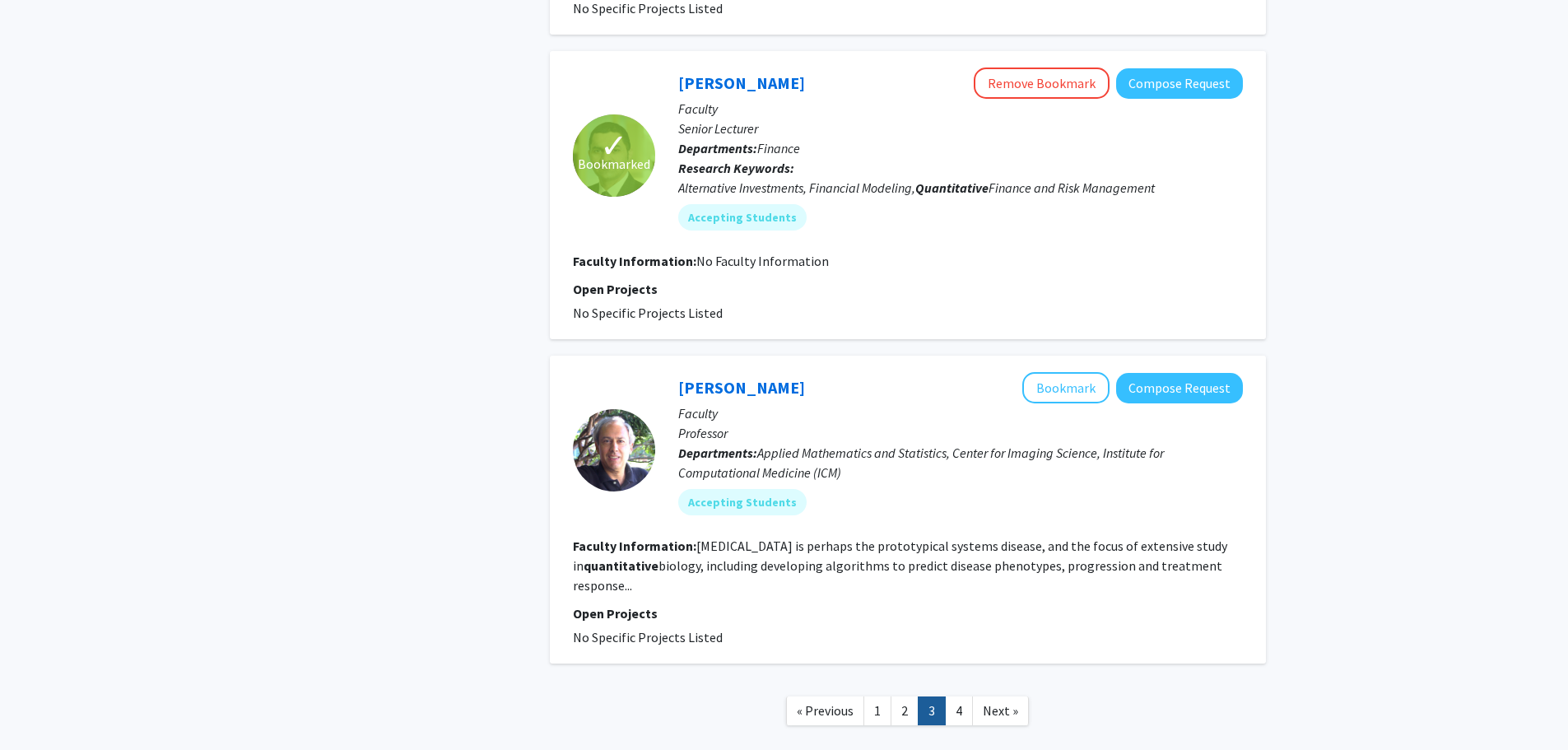
scroll to position [3347, 0]
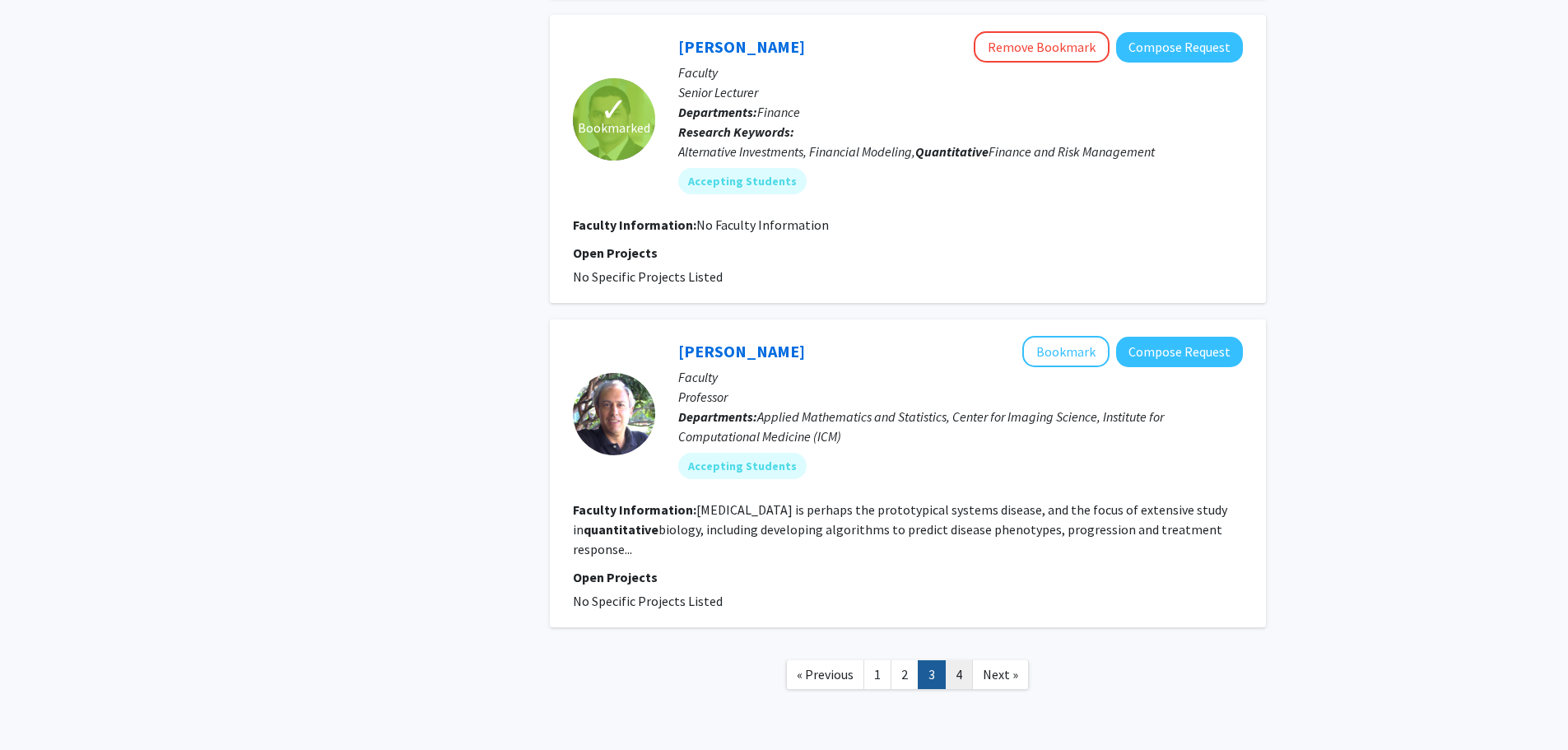
click at [964, 660] on link "4" at bounding box center [958, 675] width 28 height 29
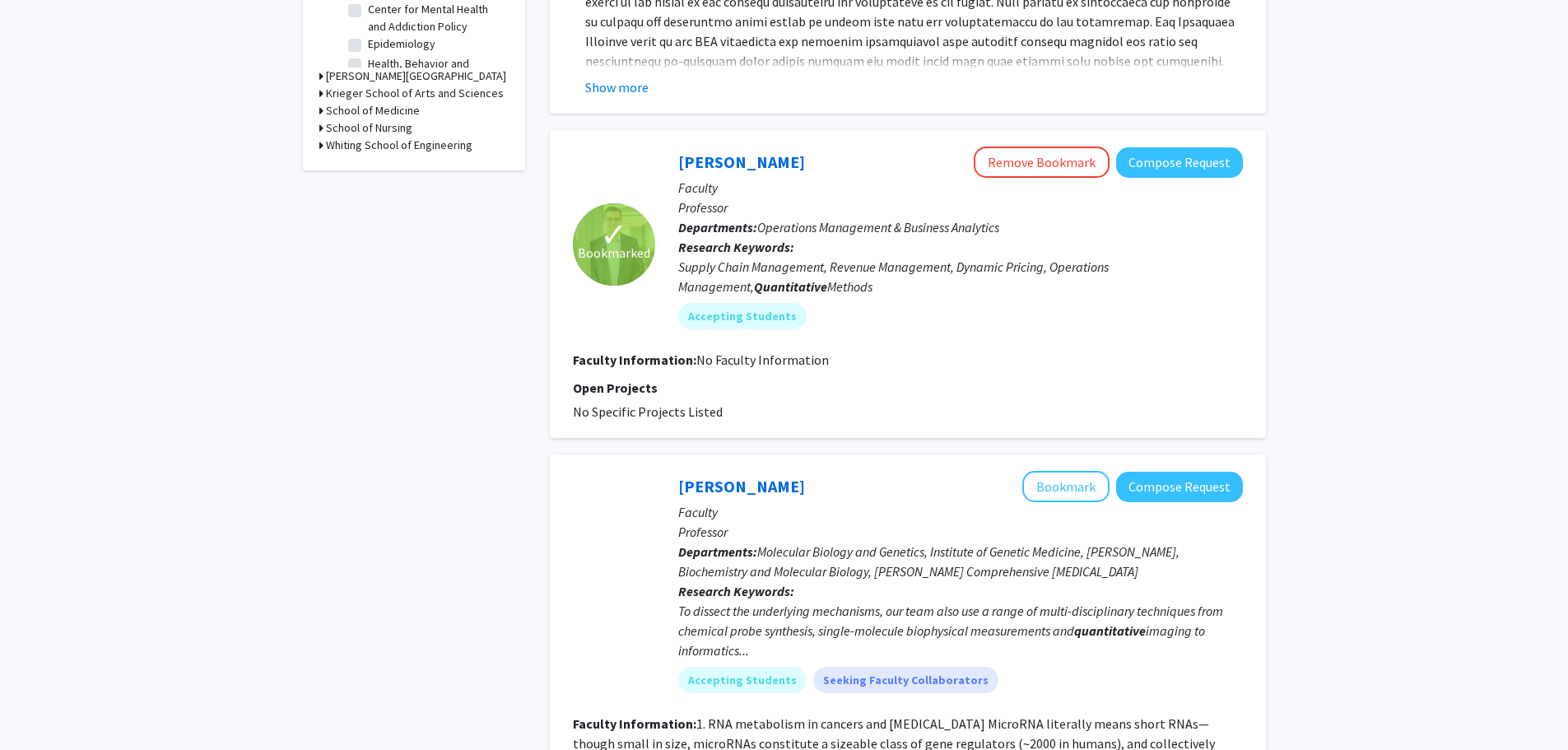
scroll to position [612, 0]
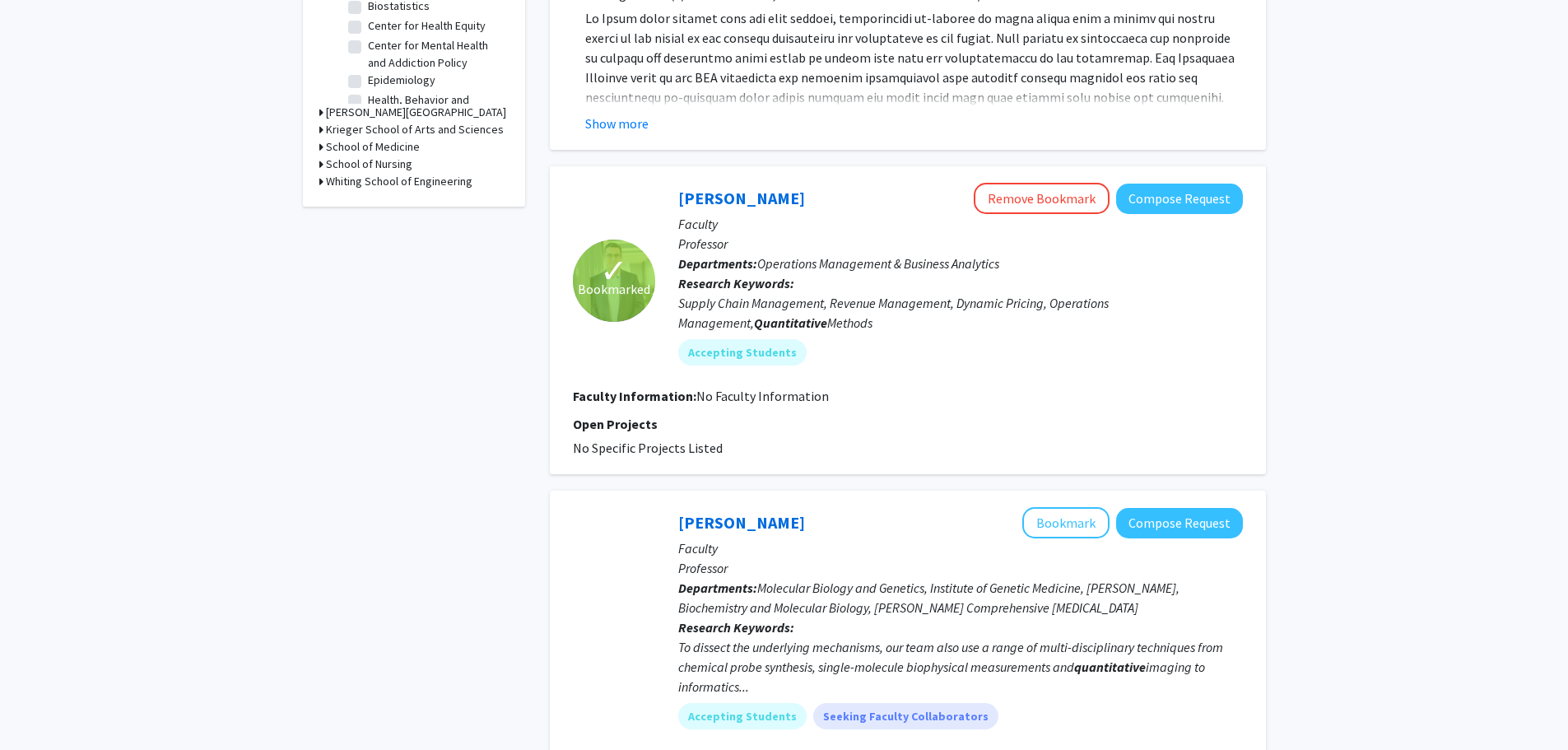
drag, startPoint x: 708, startPoint y: 172, endPoint x: 641, endPoint y: 212, distance: 78.0
click at [641, 212] on div "✓ Bookmarked" at bounding box center [613, 280] width 82 height 195
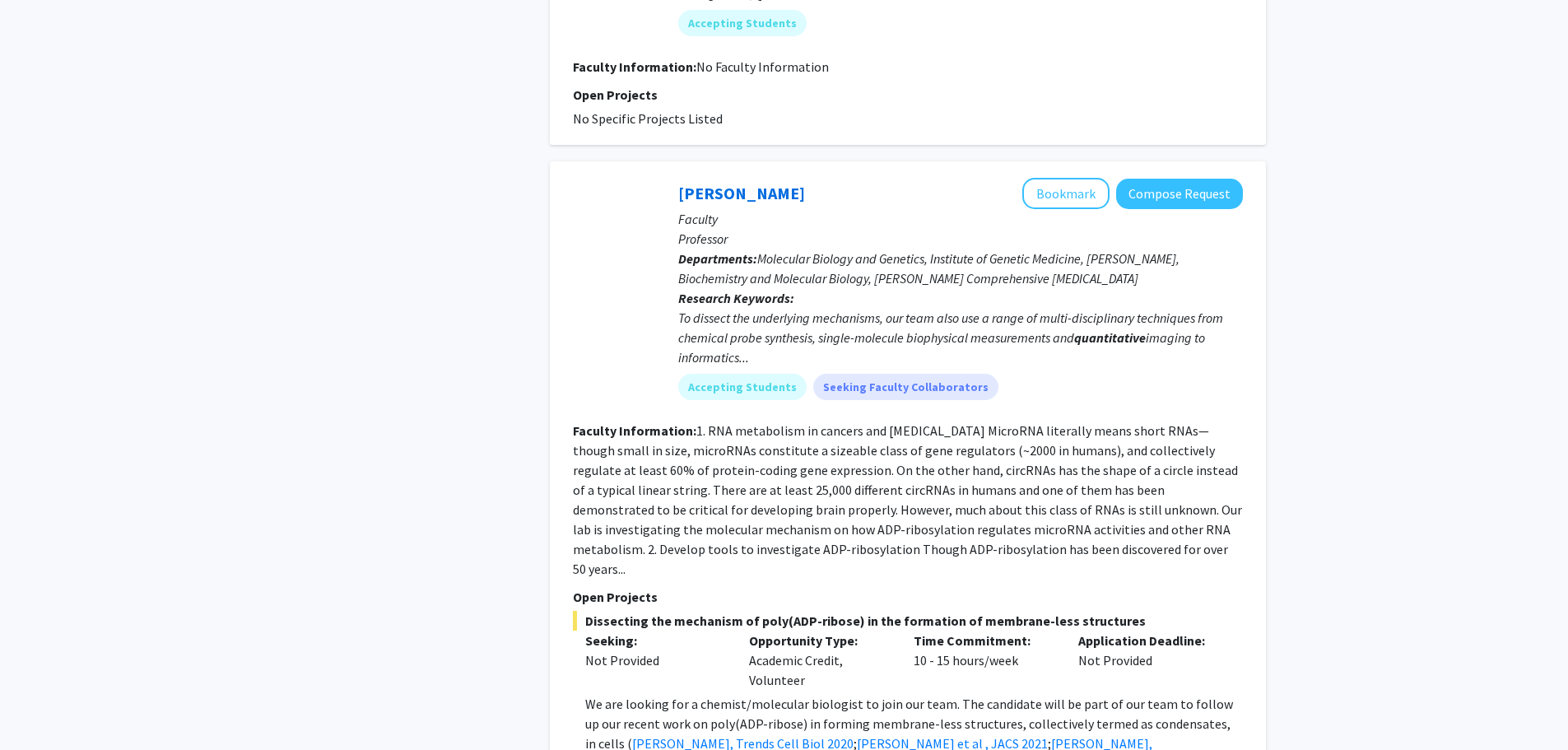
scroll to position [1023, 0]
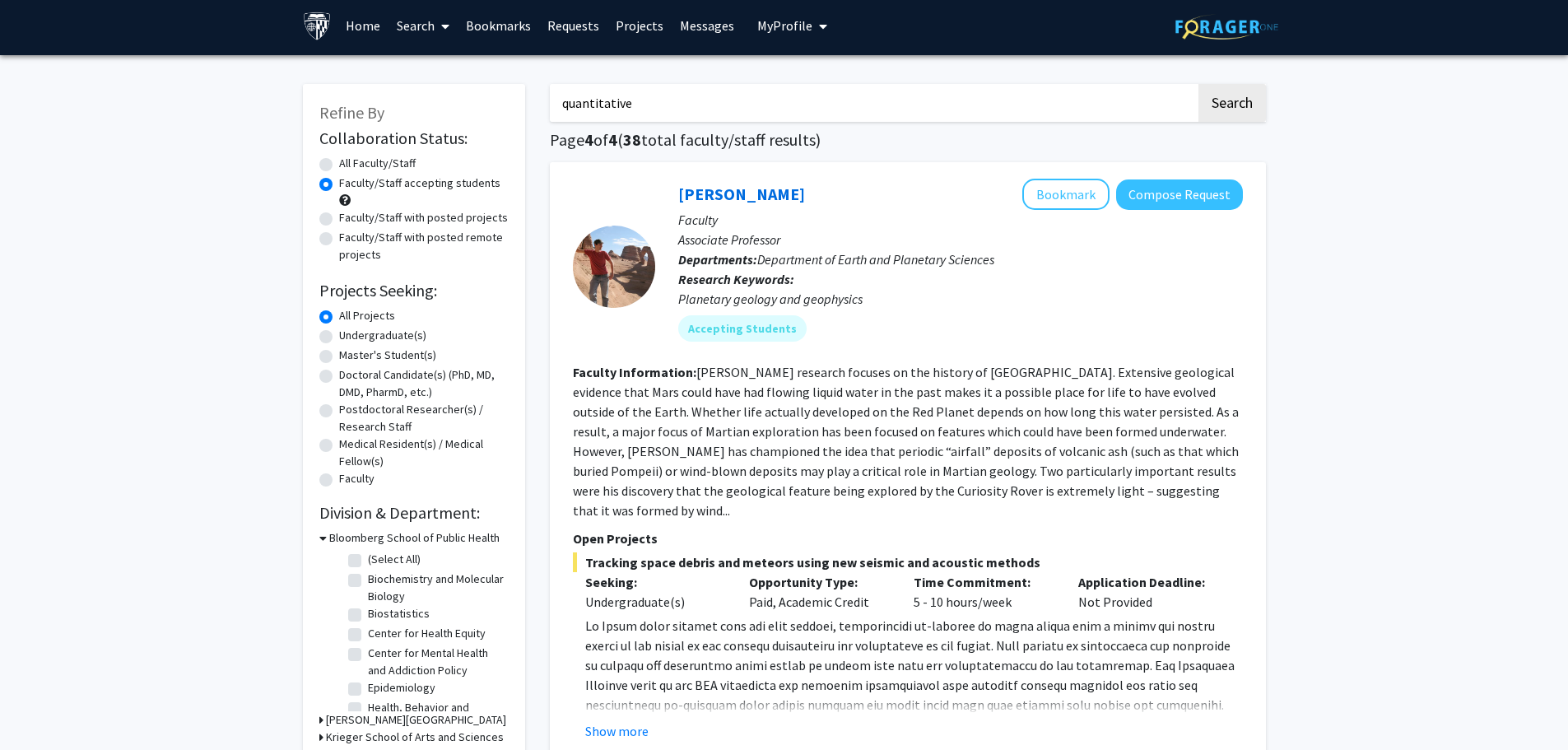
scroll to position [0, 0]
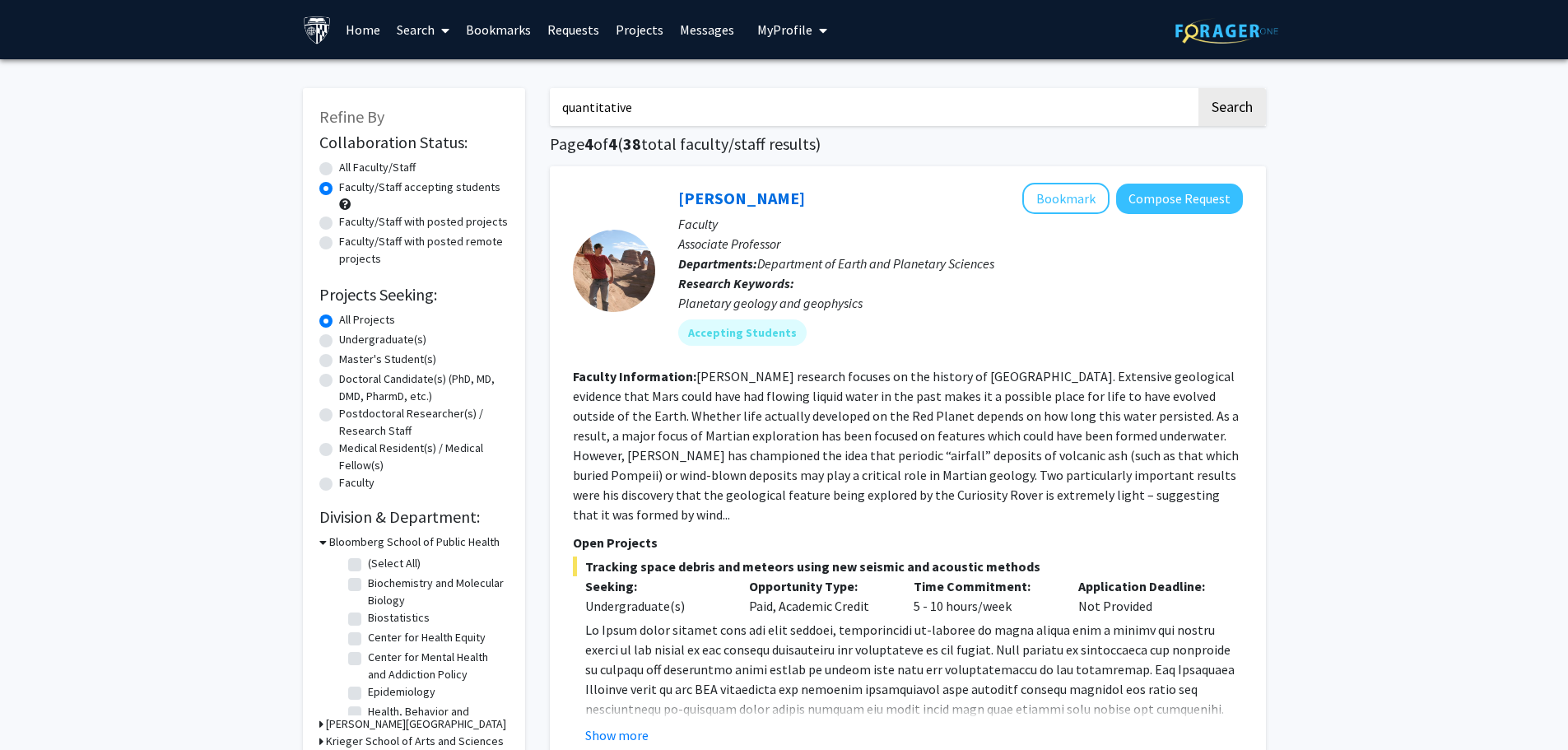
click at [688, 103] on input "quantitative" at bounding box center [872, 107] width 646 height 38
click at [688, 104] on input "quantitative" at bounding box center [872, 107] width 646 height 38
type input "applied math"
click at [1198, 88] on button "Search" at bounding box center [1232, 107] width 68 height 38
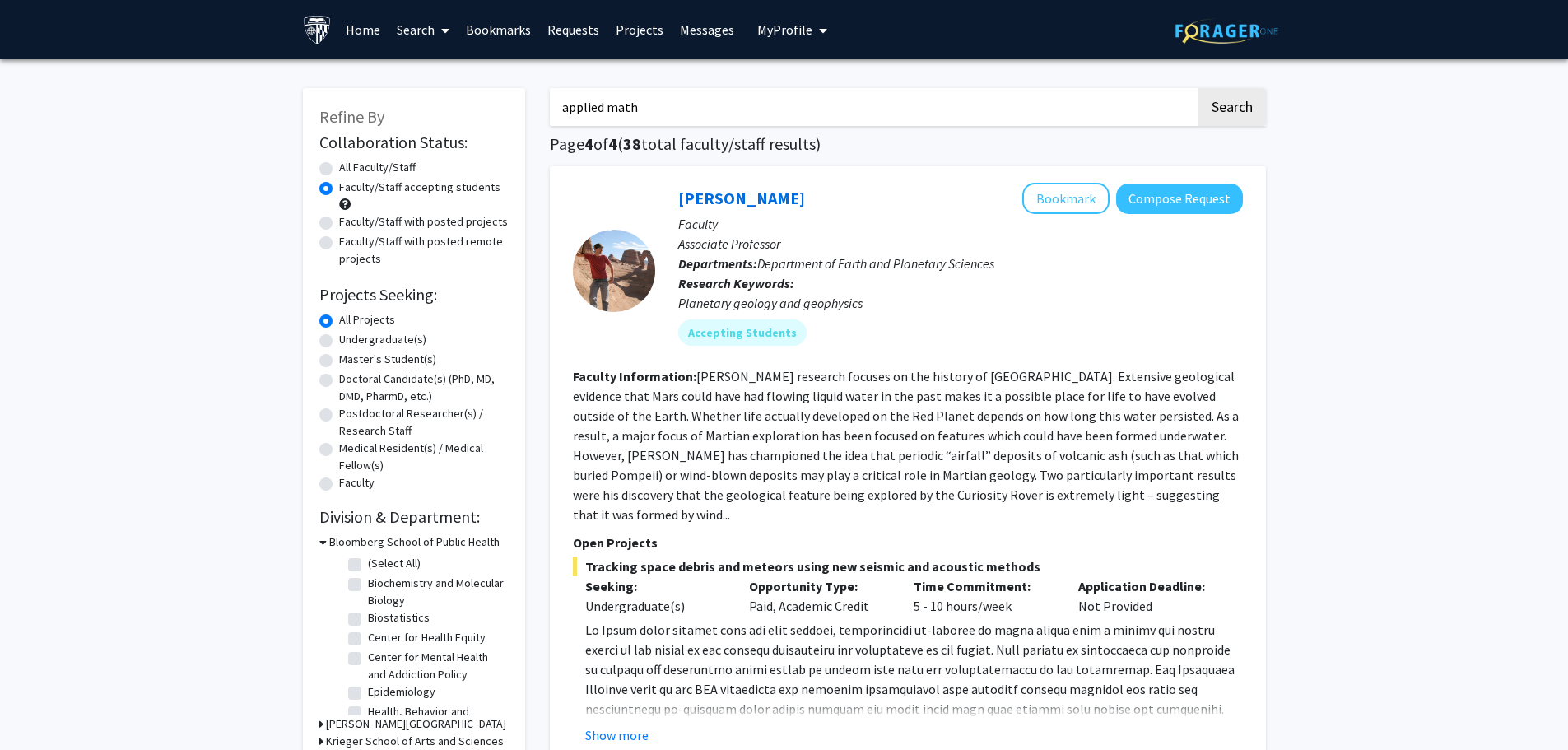
radio input "true"
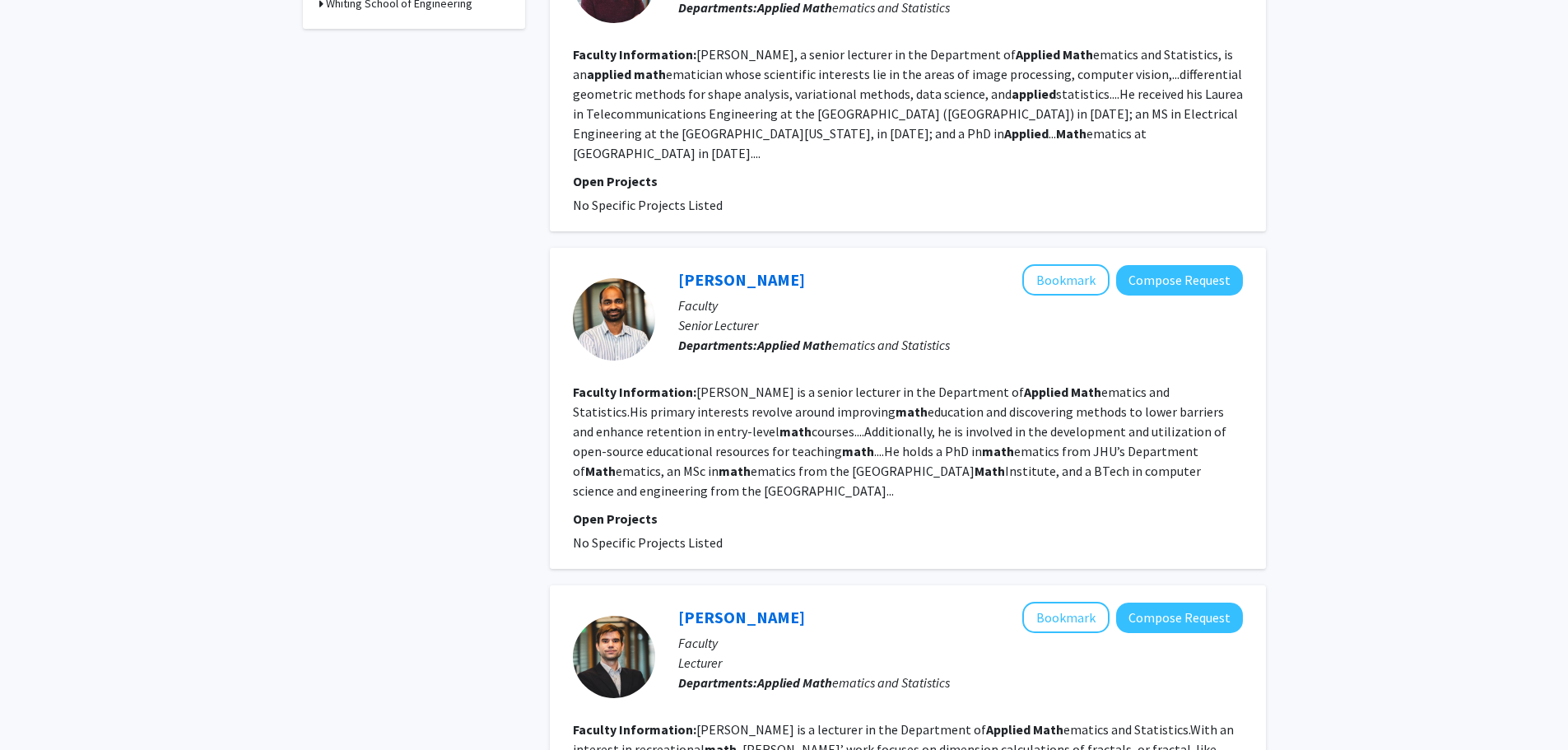
scroll to position [824, 0]
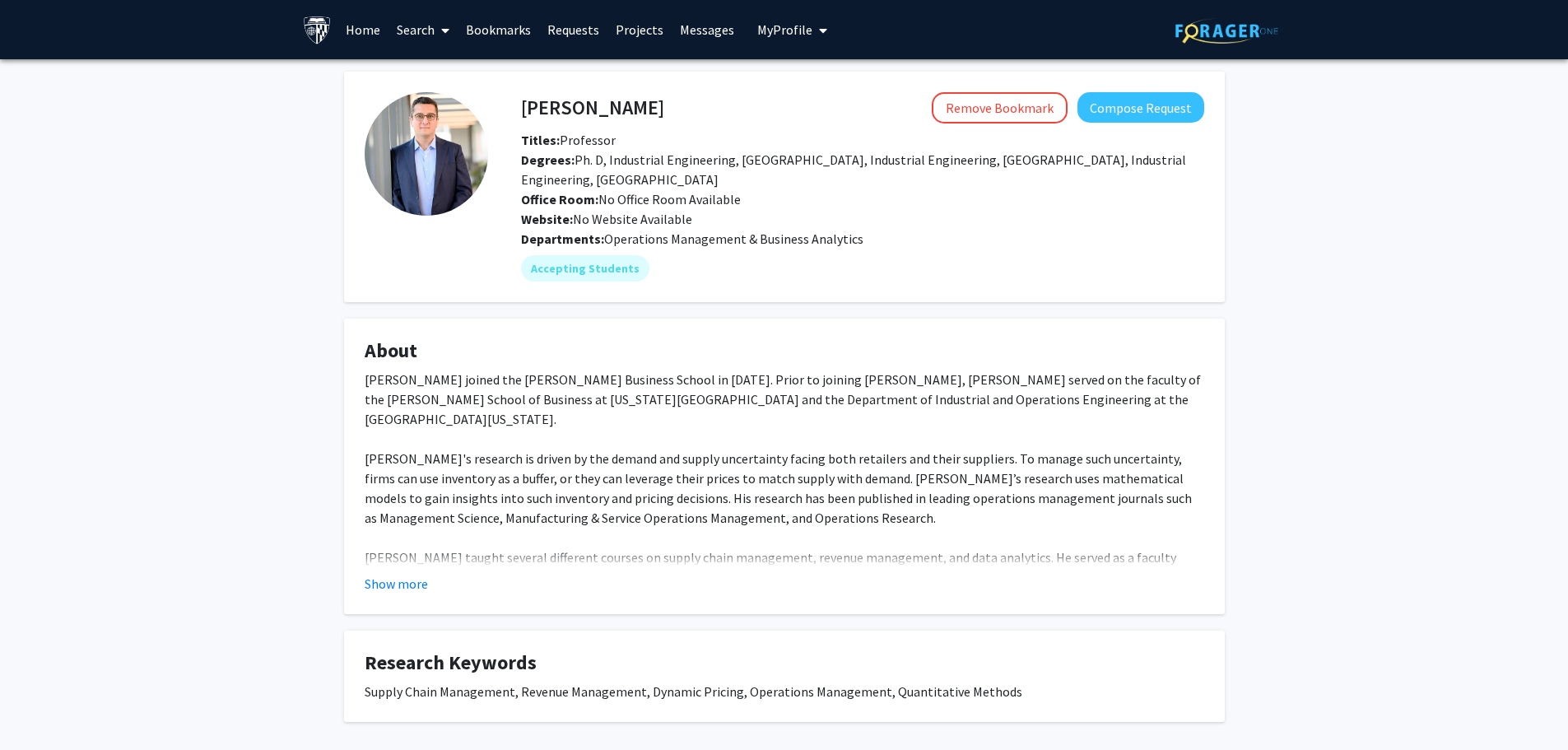
click at [757, 444] on div "[PERSON_NAME] joined the [PERSON_NAME] Business School in [DATE]. Prior to join…" at bounding box center [784, 488] width 839 height 237
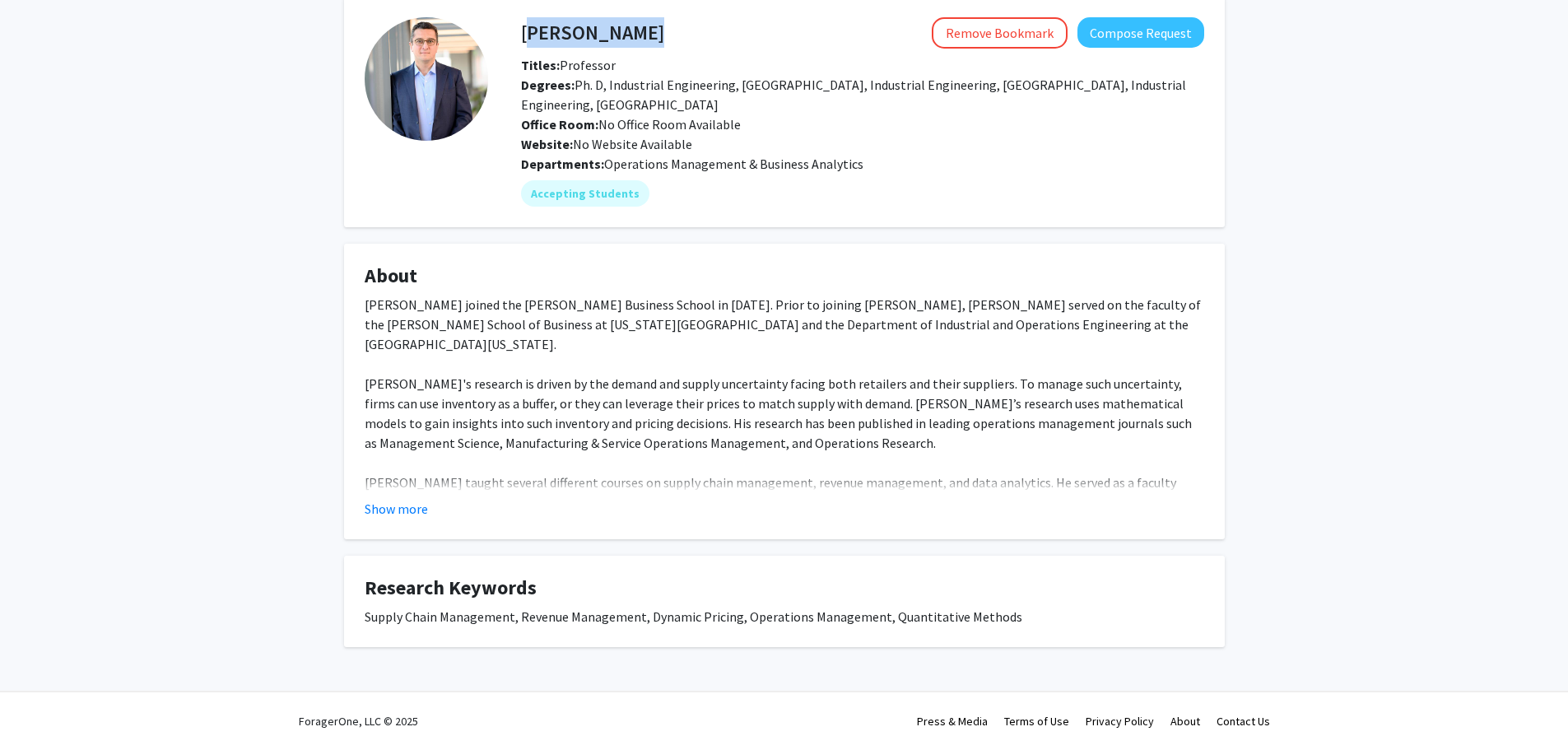
drag, startPoint x: 520, startPoint y: 37, endPoint x: 646, endPoint y: 38, distance: 126.0
click at [646, 38] on div "Goker Aydin Remove Bookmark Compose Request" at bounding box center [862, 32] width 707 height 31
